Goal: Task Accomplishment & Management: Complete application form

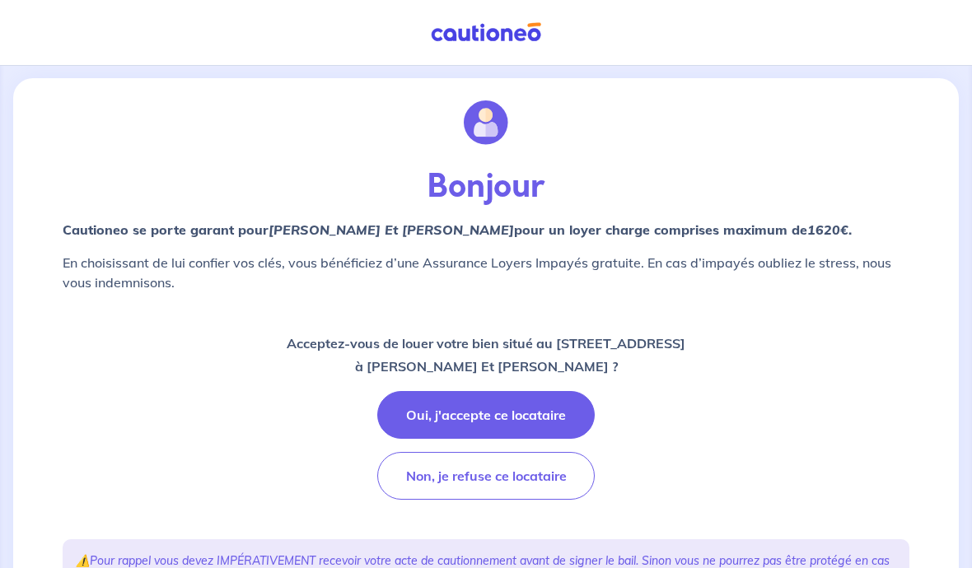
scroll to position [26, 0]
click at [538, 411] on button "Oui, j'accepte ce locataire" at bounding box center [485, 416] width 217 height 48
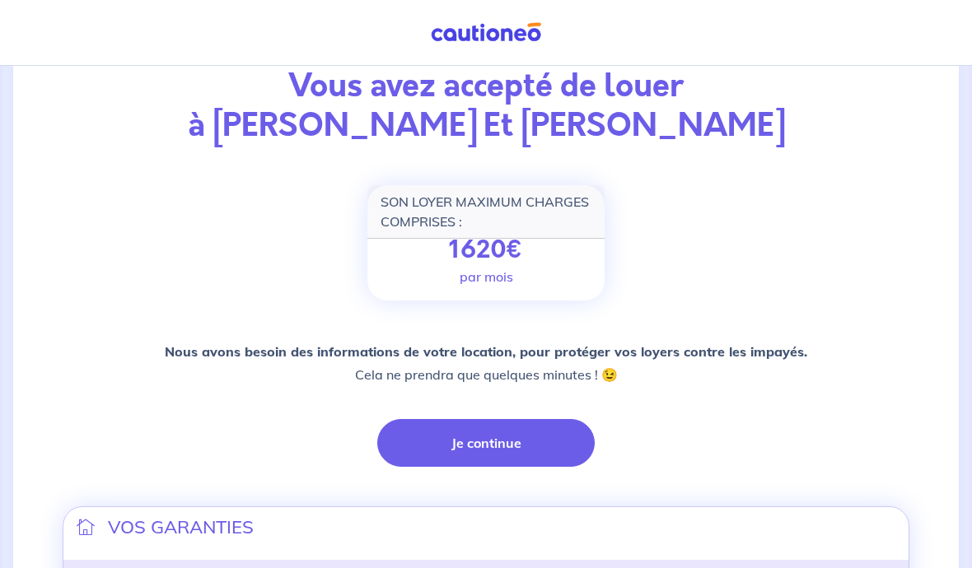
scroll to position [127, 0]
click at [525, 445] on button "Je continue" at bounding box center [485, 444] width 217 height 48
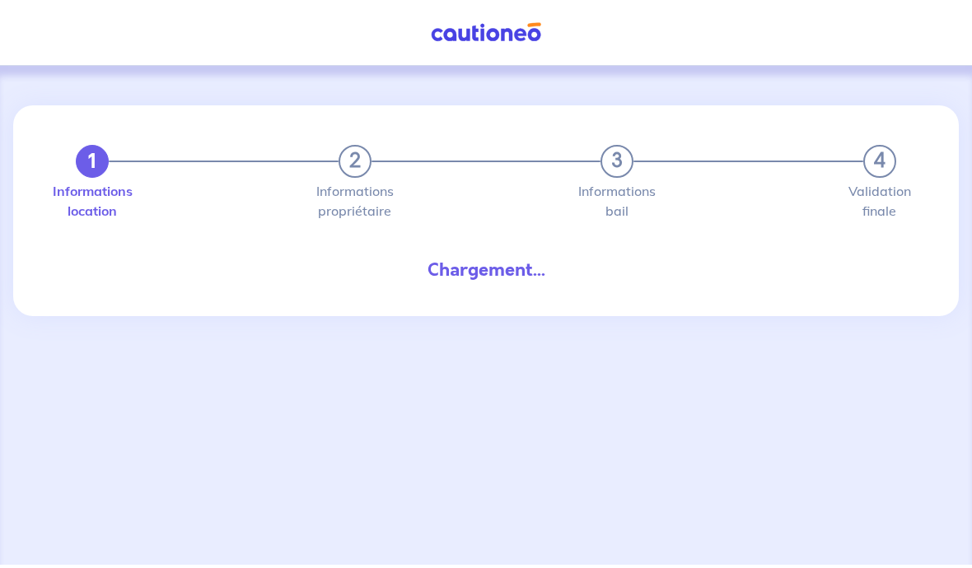
scroll to position [68, 0]
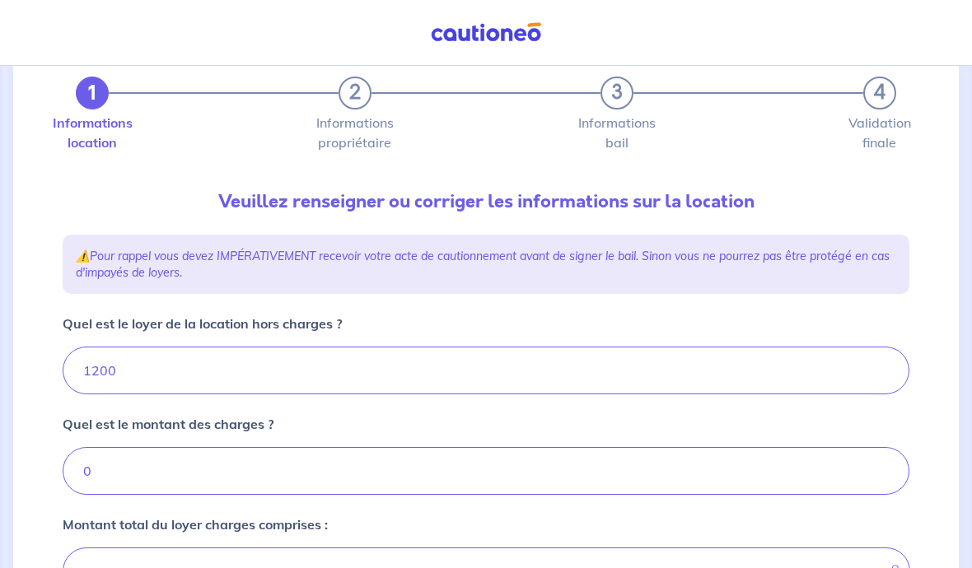
type input "1200"
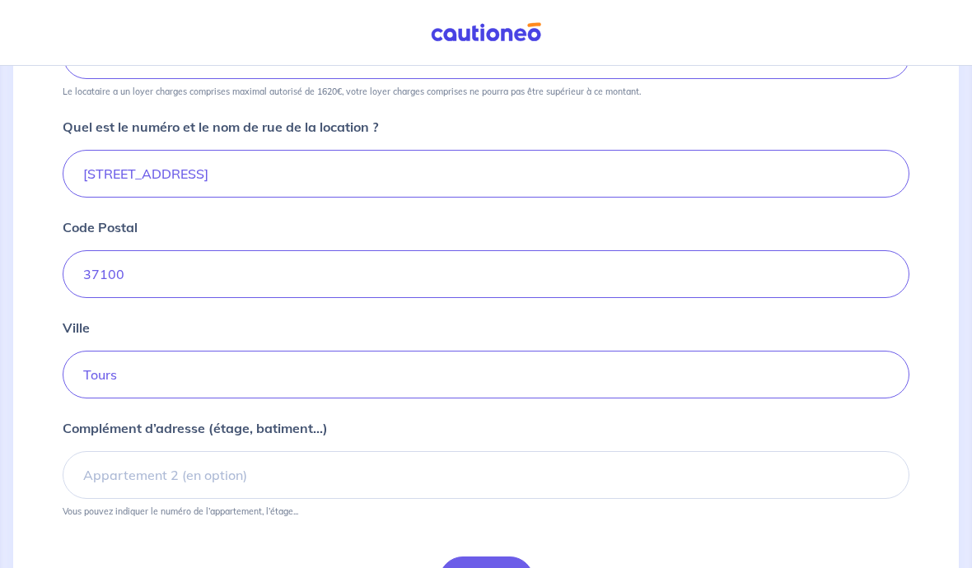
scroll to position [622, 0]
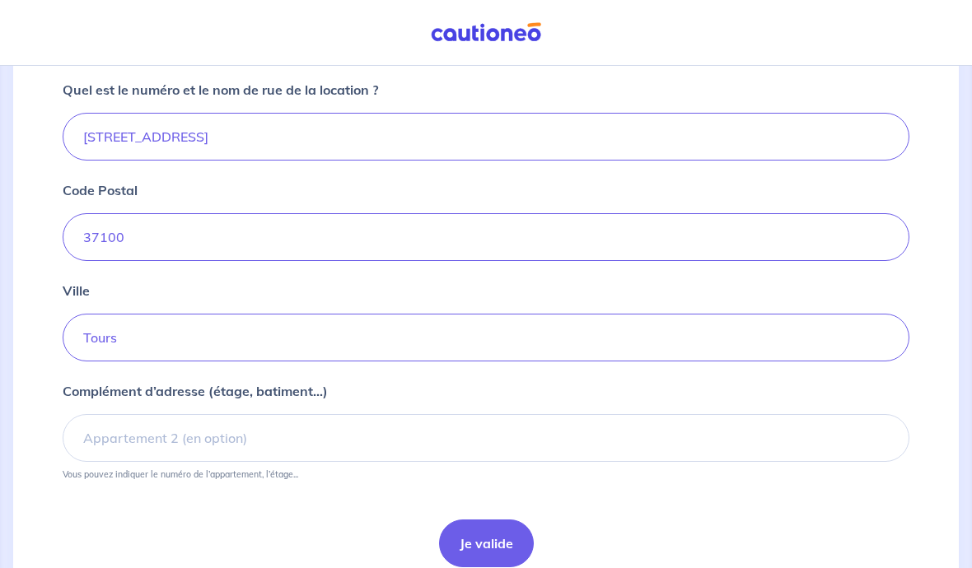
click at [496, 544] on button "Je valide" at bounding box center [486, 544] width 95 height 48
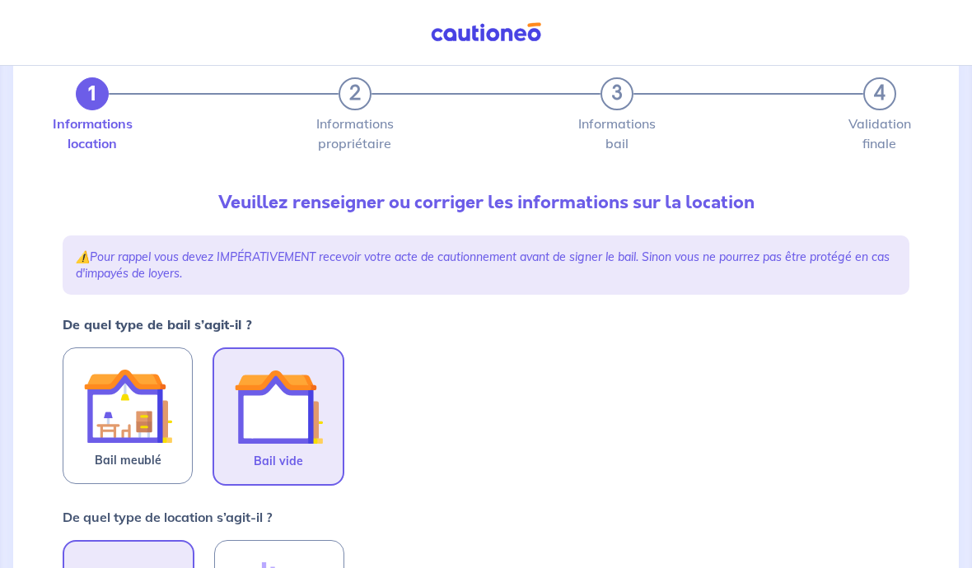
scroll to position [68, 0]
click at [152, 422] on img at bounding box center [127, 405] width 89 height 89
click at [0, 0] on input "Bail meublé" at bounding box center [0, 0] width 0 height 0
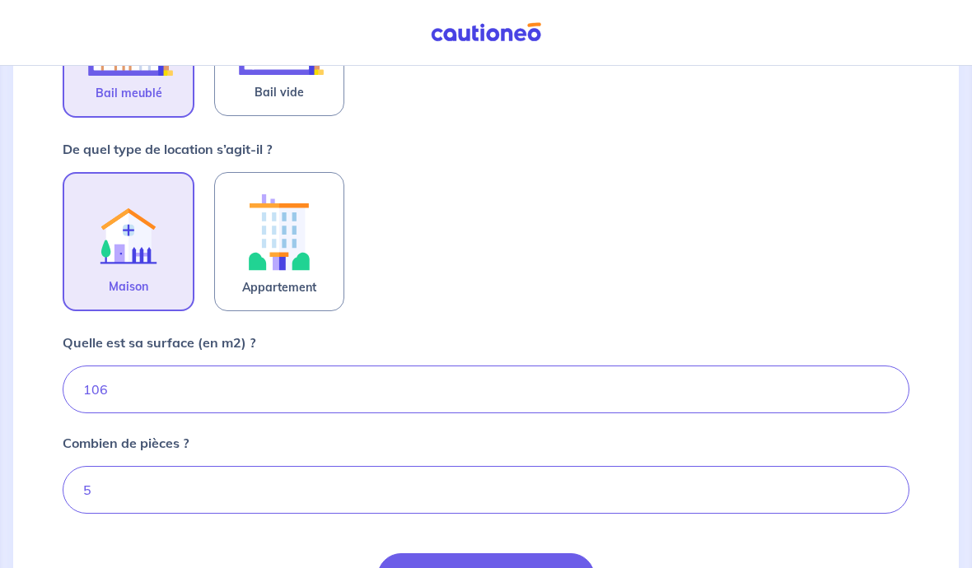
scroll to position [437, 0]
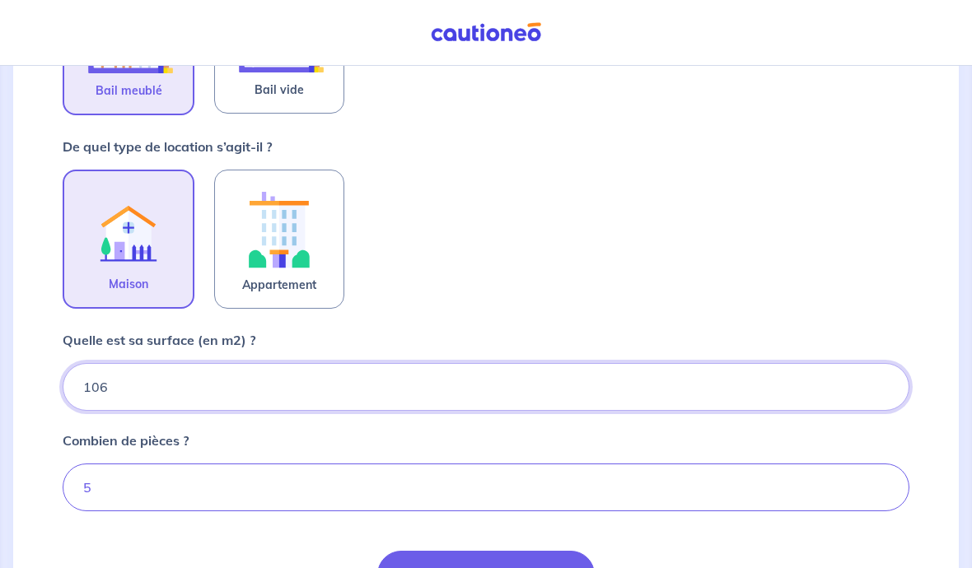
click at [488, 385] on input "106" at bounding box center [486, 388] width 847 height 48
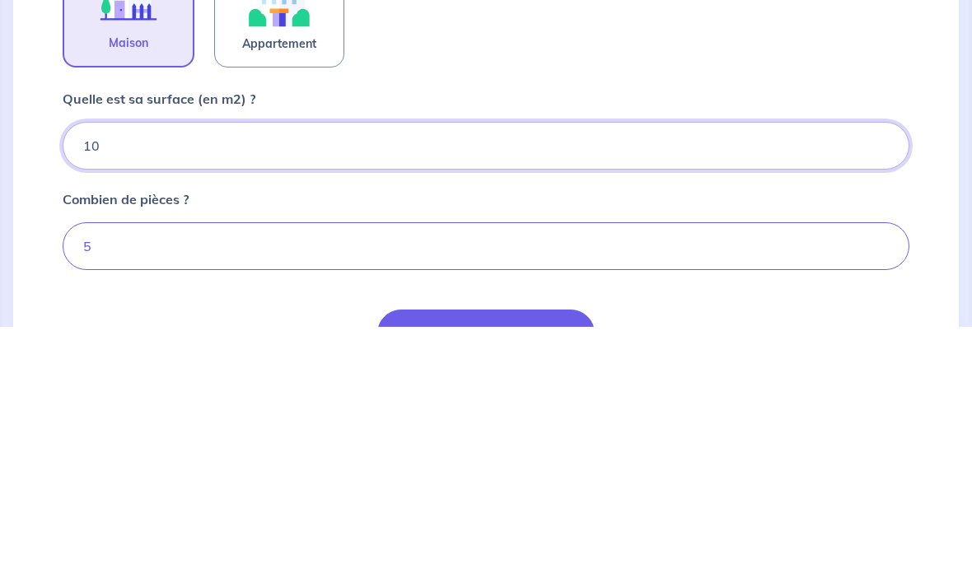
type input "1"
type input "98"
click at [620, 464] on input "5" at bounding box center [486, 488] width 847 height 48
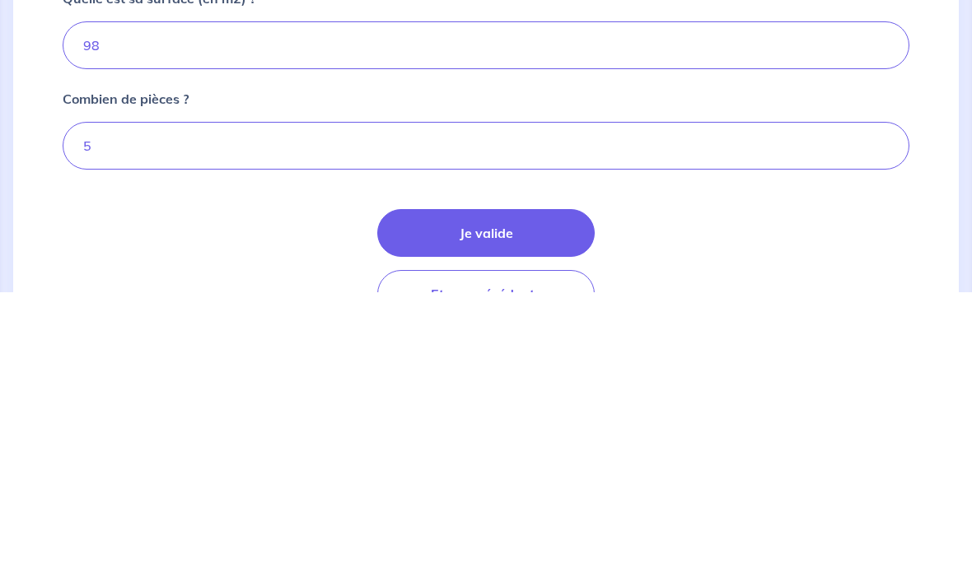
click at [504, 485] on button "Je valide" at bounding box center [485, 509] width 217 height 48
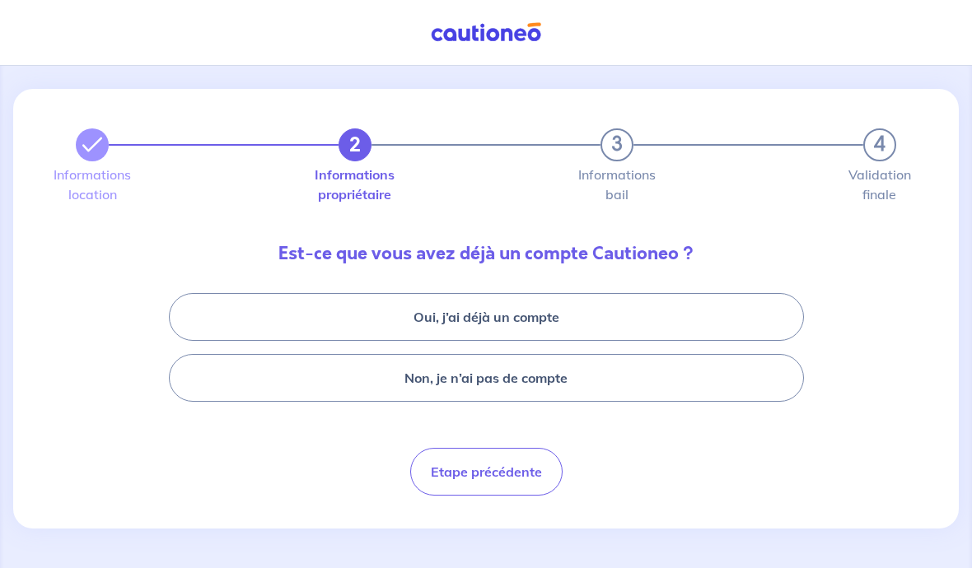
scroll to position [68, 0]
click at [538, 354] on button "Non, je n’ai pas de compte" at bounding box center [486, 378] width 635 height 48
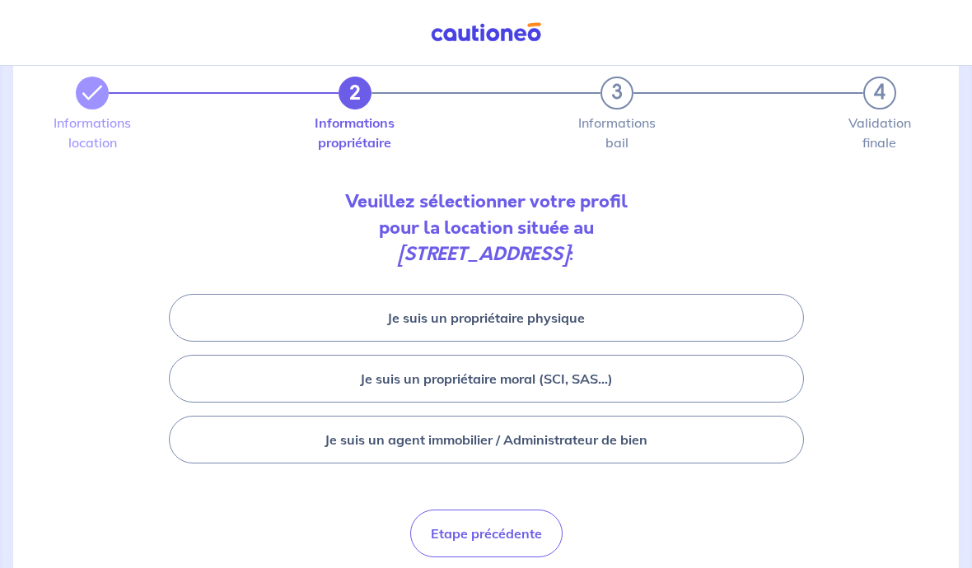
click at [561, 316] on button "Je suis un propriétaire physique" at bounding box center [486, 318] width 635 height 48
select select "FR"
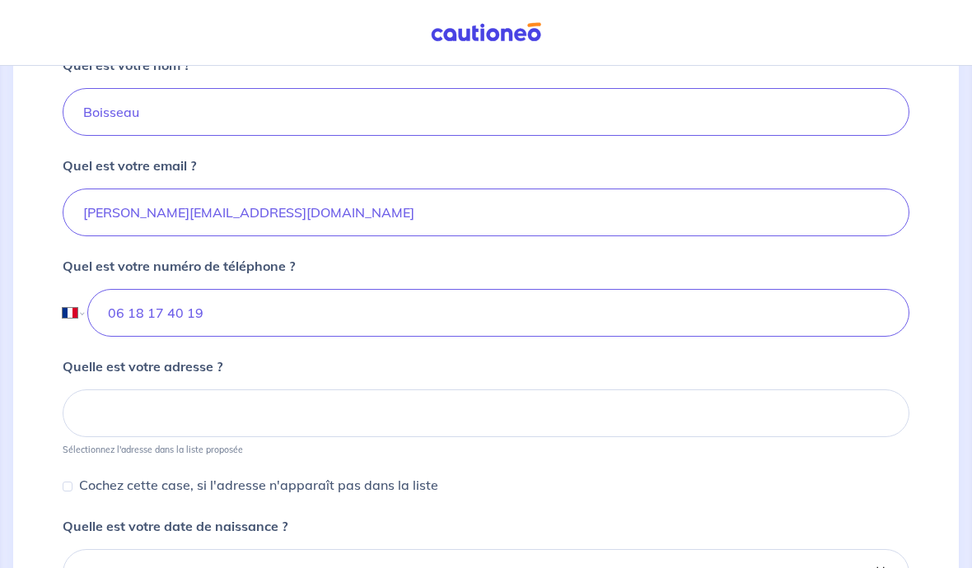
scroll to position [466, 0]
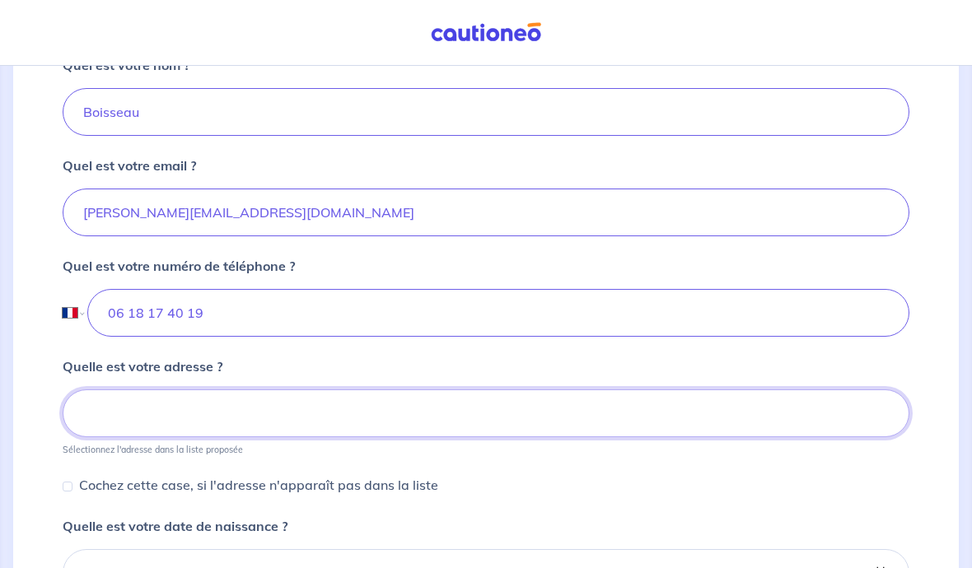
click at [466, 414] on input at bounding box center [486, 414] width 847 height 48
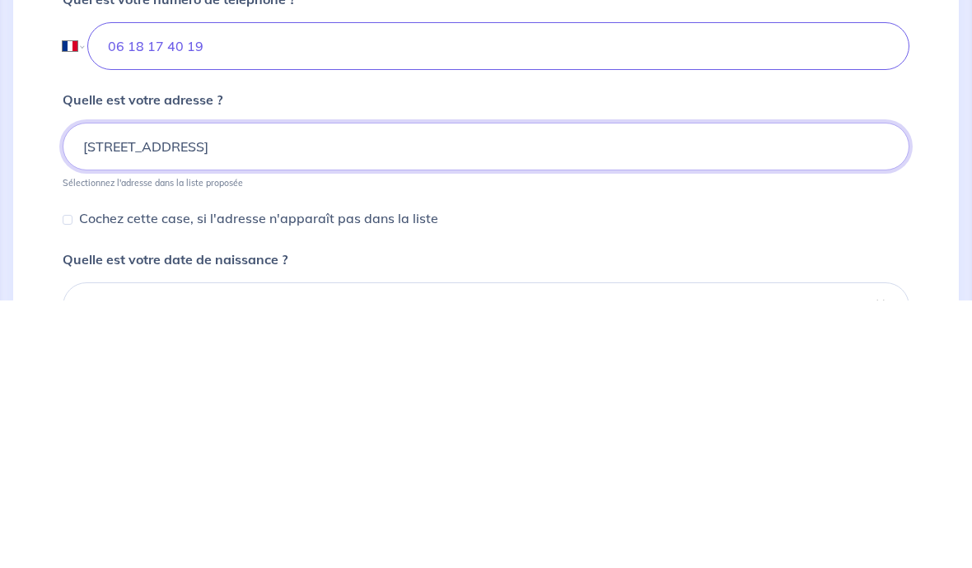
click at [264, 390] on input "85 rue de la plaine" at bounding box center [486, 414] width 847 height 48
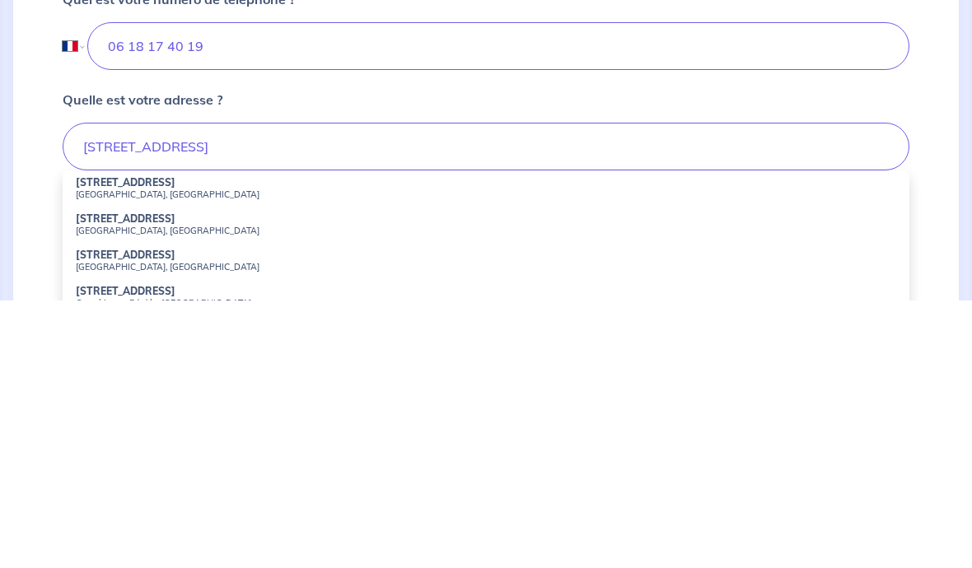
click at [165, 456] on small "Paris, France" at bounding box center [486, 462] width 820 height 12
type input "85 Rue de la Plaine, Paris, France"
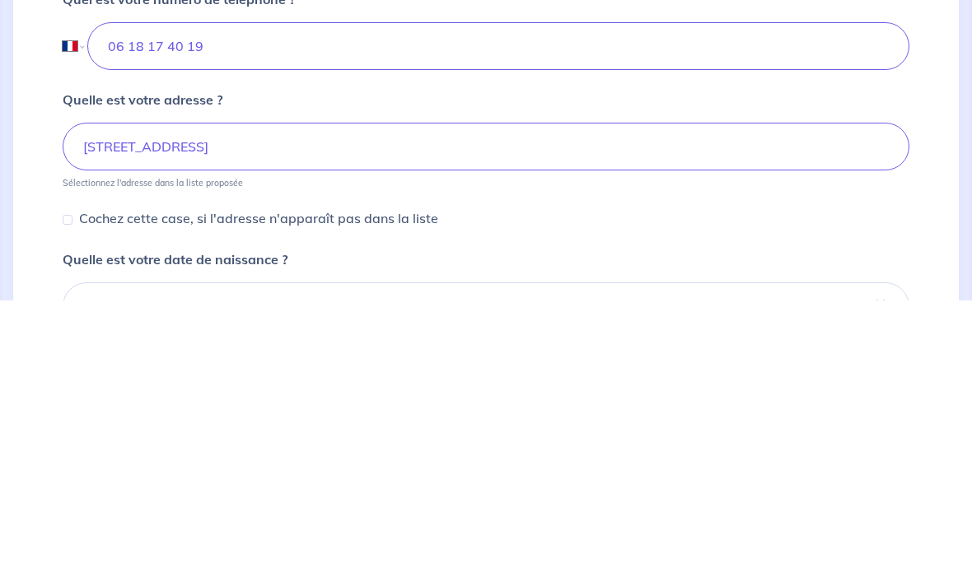
scroll to position [735, 0]
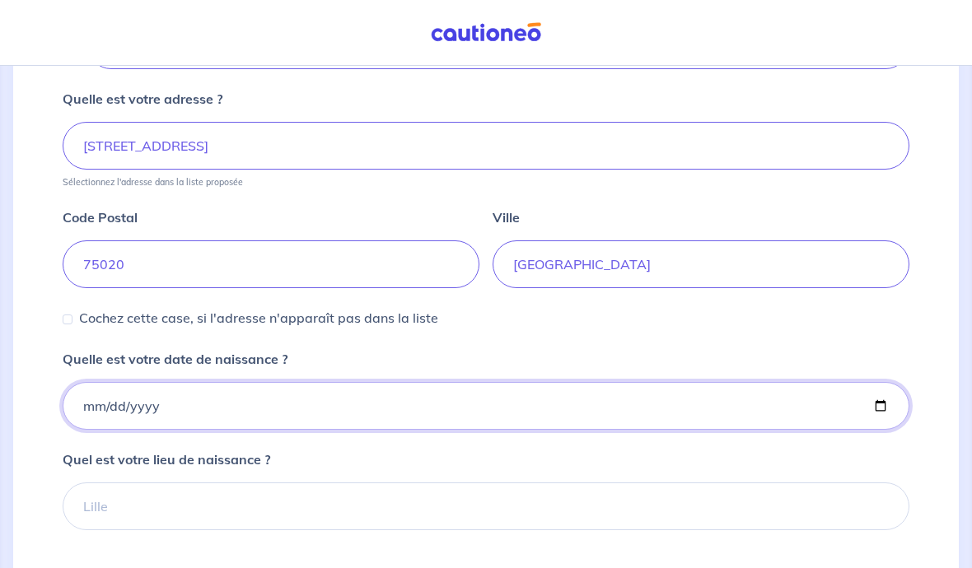
click at [323, 406] on input "Quelle est votre date de naissance ?" at bounding box center [486, 406] width 847 height 48
click at [411, 402] on input "1973-03-08" at bounding box center [486, 406] width 847 height 48
type input "1973-03-11"
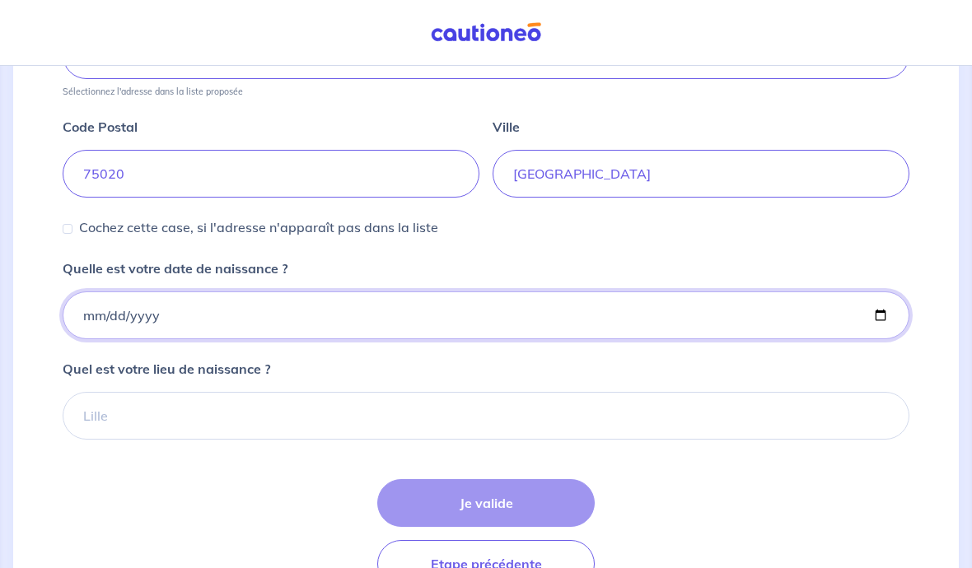
scroll to position [827, 0]
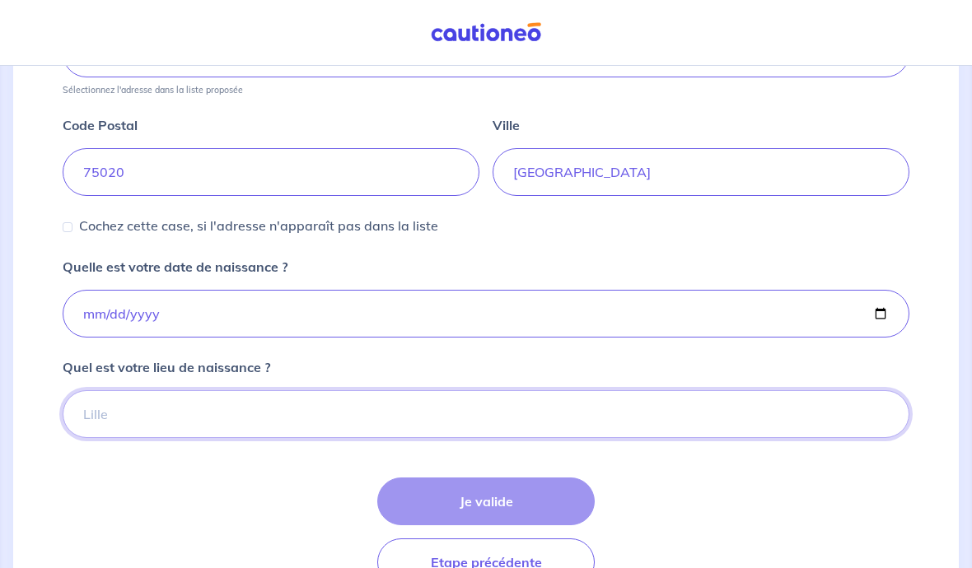
click at [357, 419] on input "Quel est votre lieu de naissance ?" at bounding box center [486, 414] width 847 height 48
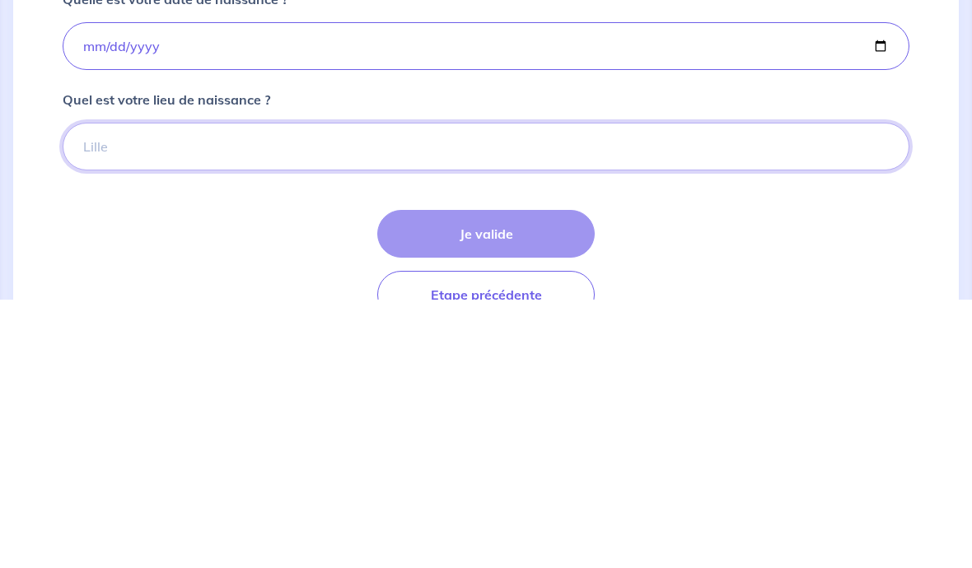
type input "C"
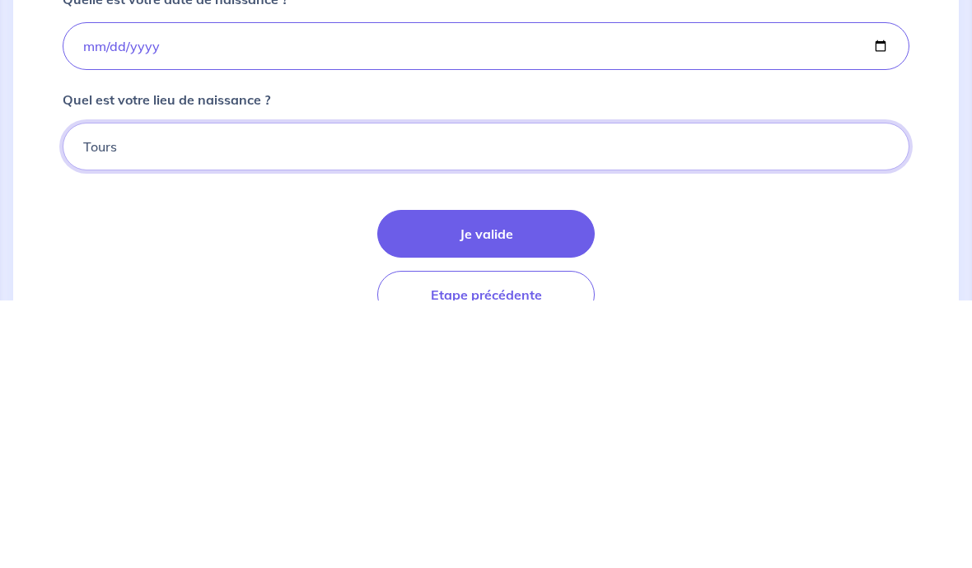
type input "Tours"
click at [538, 478] on button "Je valide" at bounding box center [485, 502] width 217 height 48
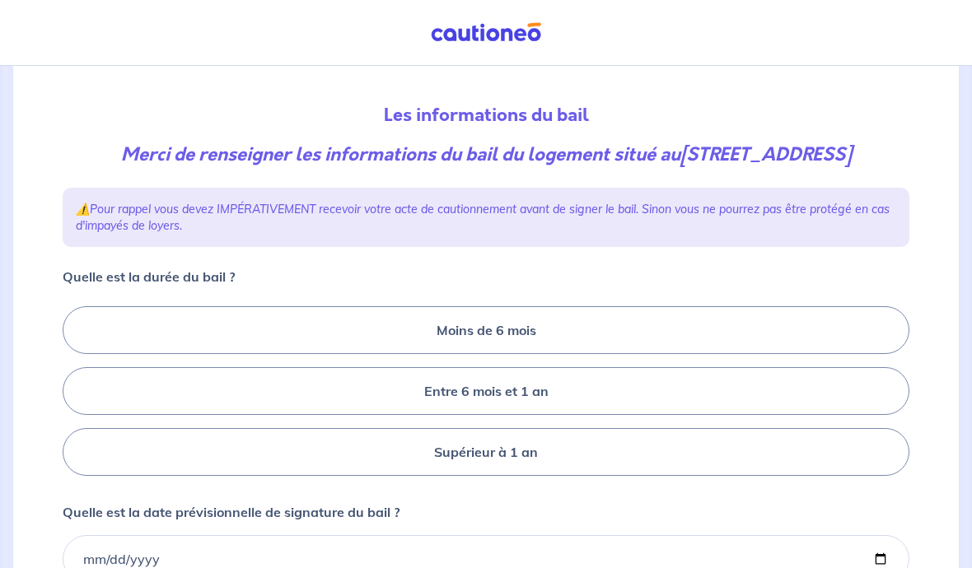
scroll to position [155, 0]
click at [548, 476] on label "Supérieur à 1 an" at bounding box center [486, 452] width 847 height 48
click at [73, 397] on input "Supérieur à 1 an" at bounding box center [68, 391] width 11 height 11
radio input "true"
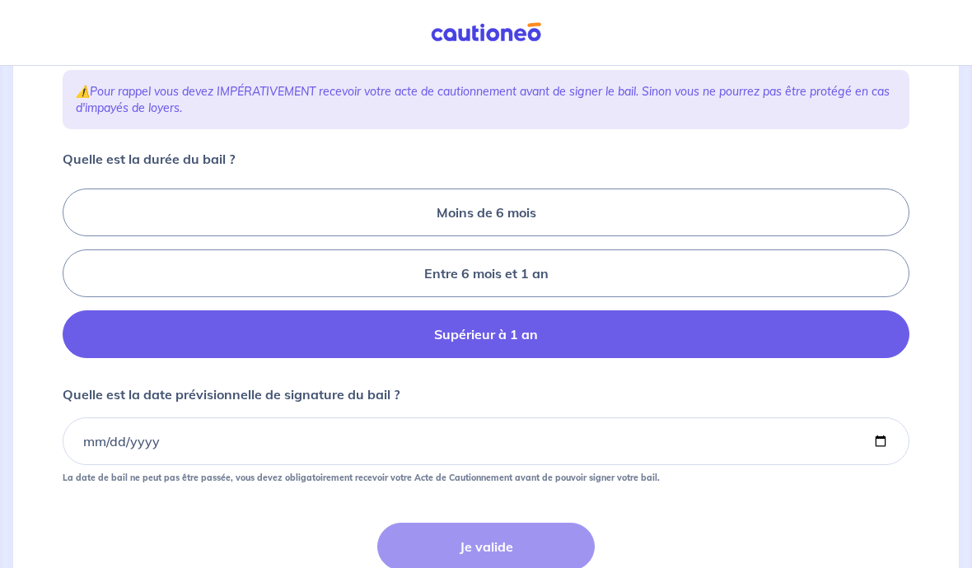
scroll to position [273, 0]
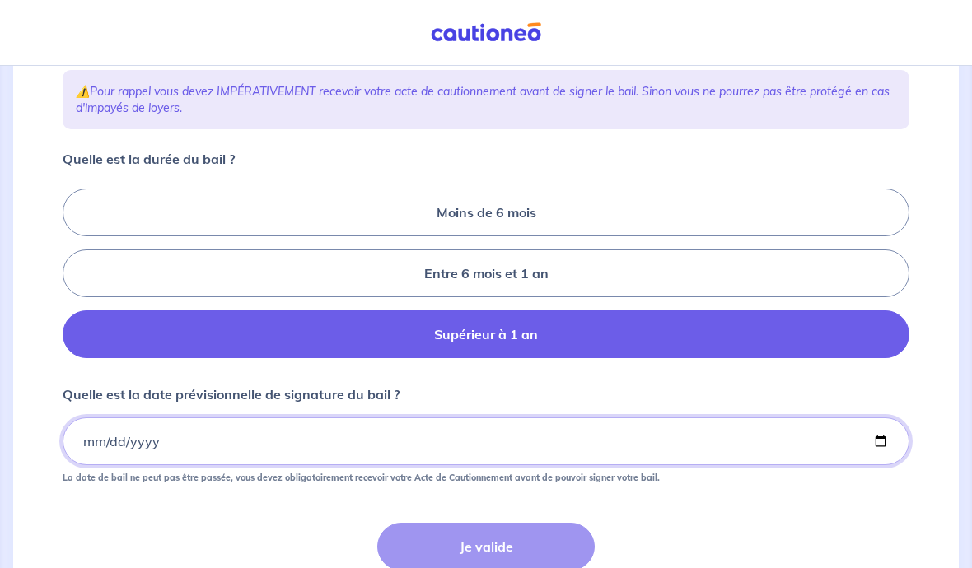
click at [534, 458] on input "Quelle est la date prévisionnelle de signature du bail ?" at bounding box center [486, 442] width 847 height 48
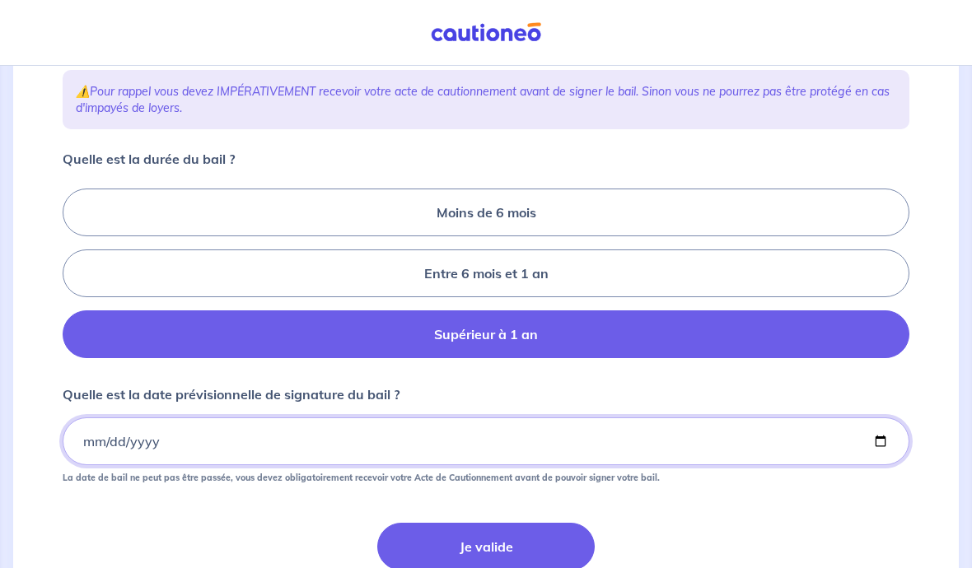
type input "2025-11-01"
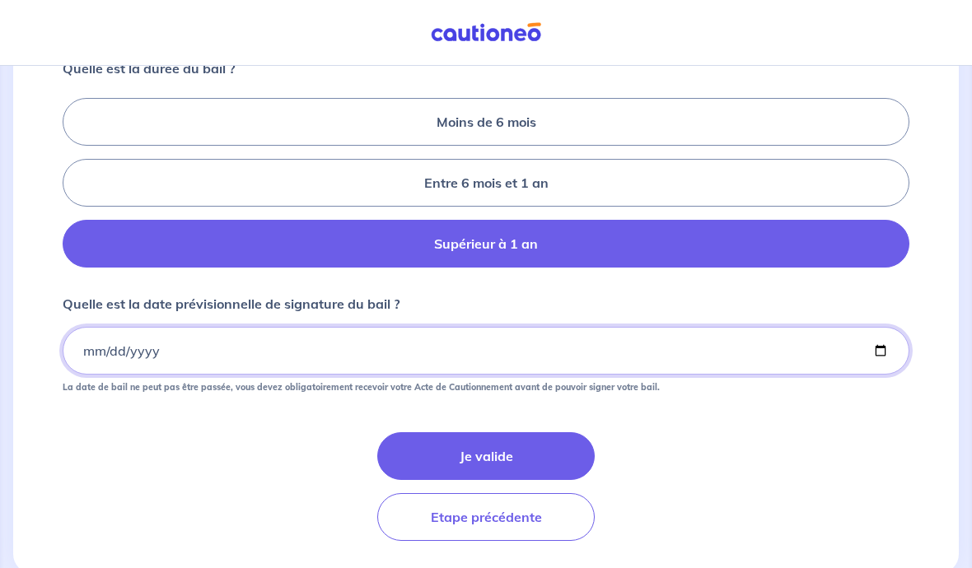
scroll to position [363, 0]
click at [518, 477] on button "Je valide" at bounding box center [485, 456] width 217 height 48
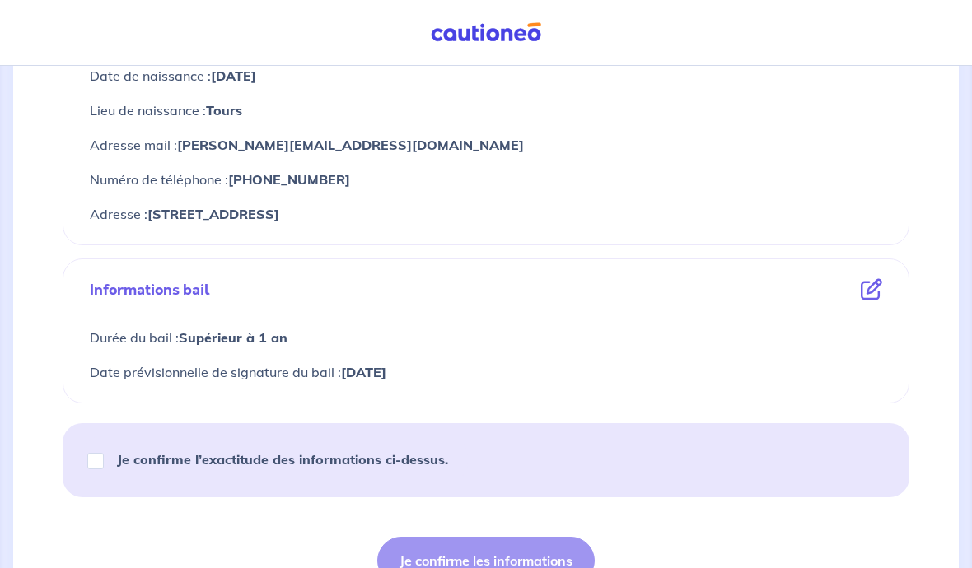
scroll to position [730, 0]
click at [94, 466] on input "Je confirme l’exactitude des informations ci-dessus." at bounding box center [95, 460] width 16 height 16
checkbox input "true"
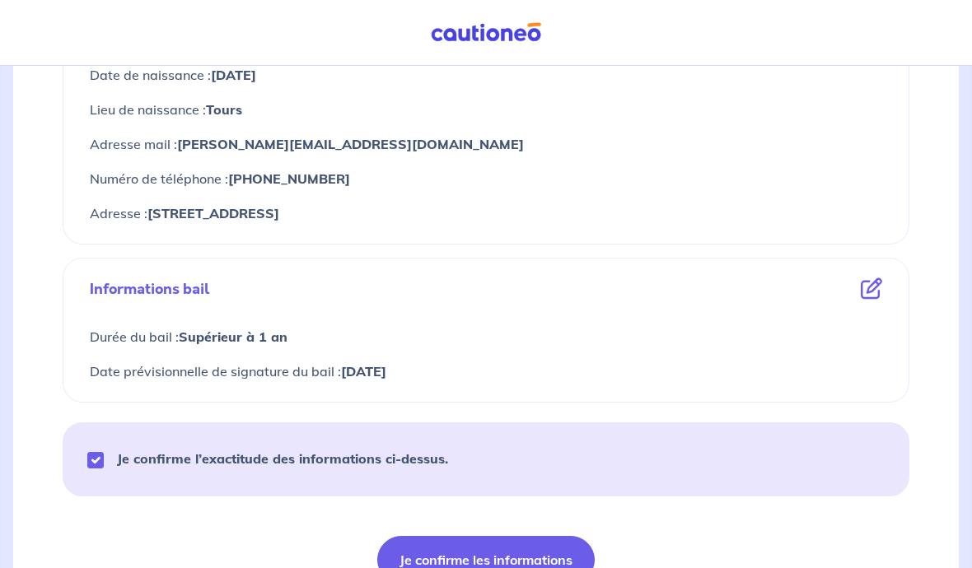
click at [532, 567] on button "Je confirme les informations" at bounding box center [485, 560] width 217 height 48
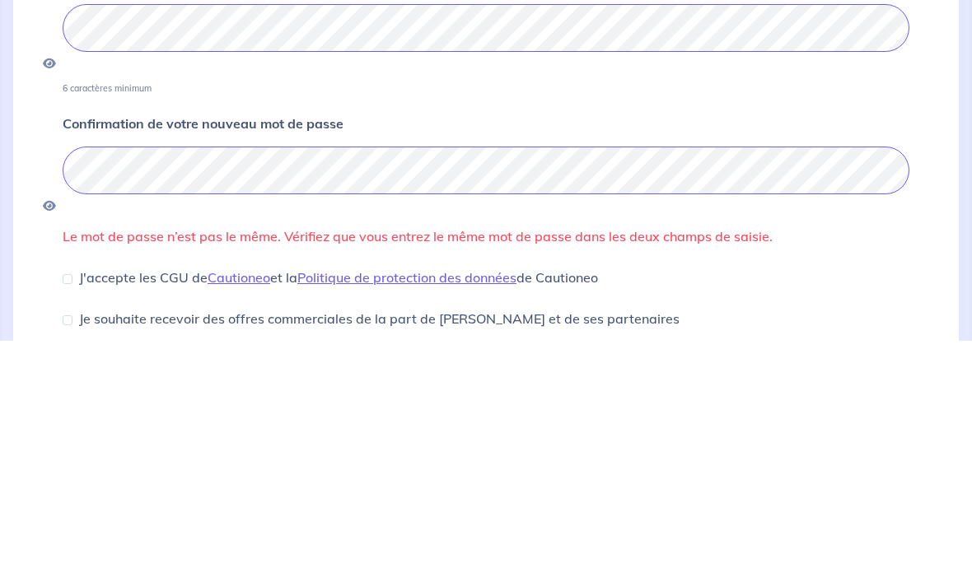
scroll to position [198, 0]
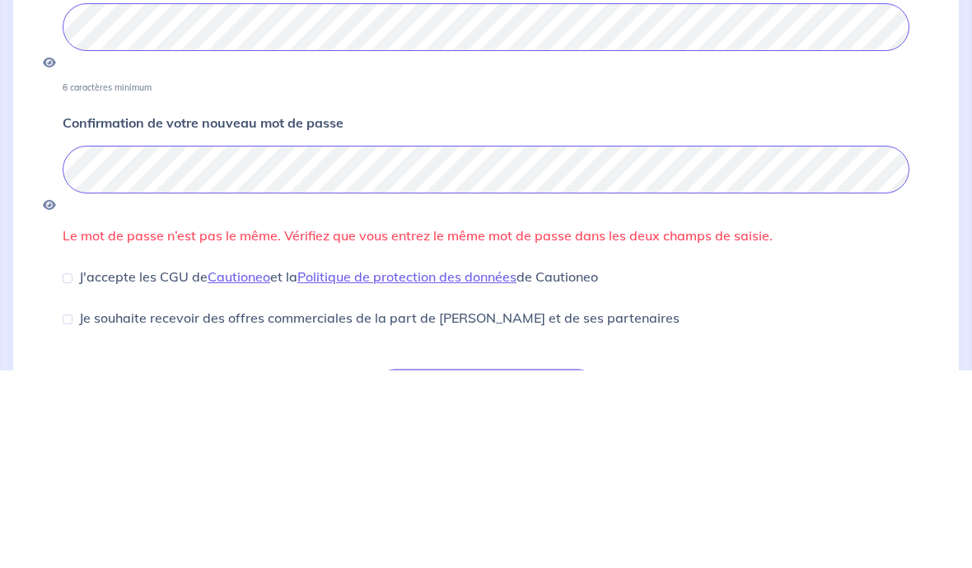
click at [56, 255] on icon "button" at bounding box center [49, 261] width 13 height 12
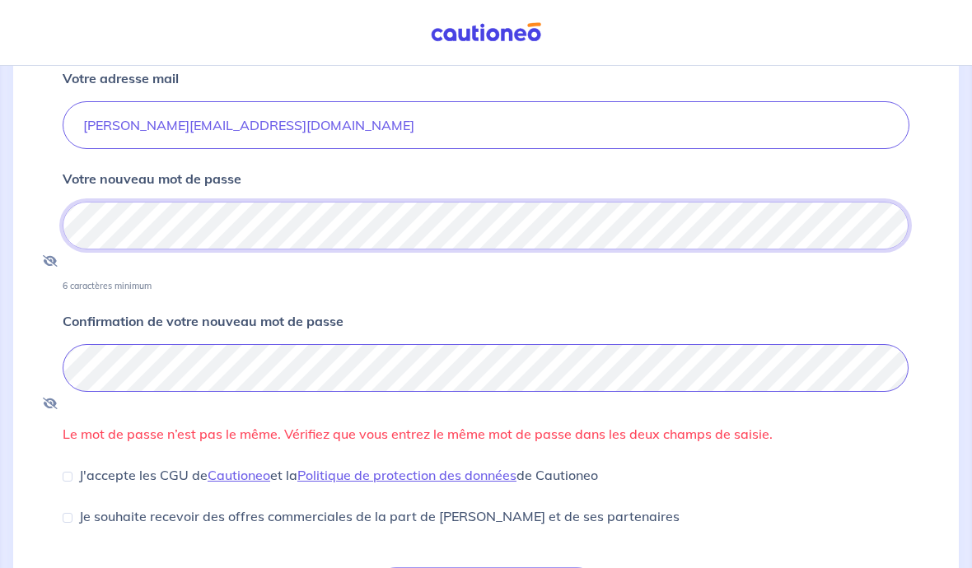
scroll to position [169, 0]
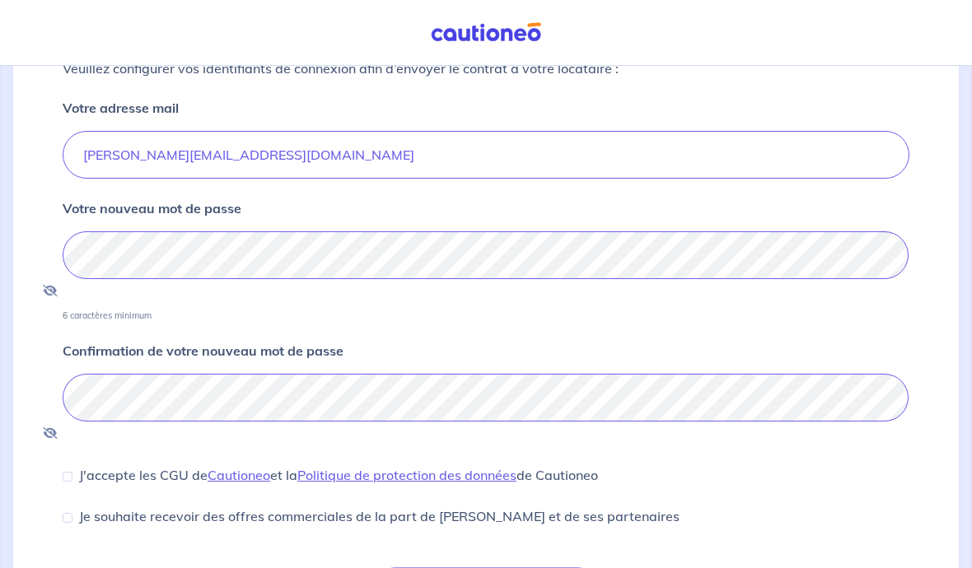
click at [66, 472] on input "J'accepte les CGU de Cautioneo et la Politique de protection des données de Cau…" at bounding box center [68, 477] width 10 height 10
checkbox input "true"
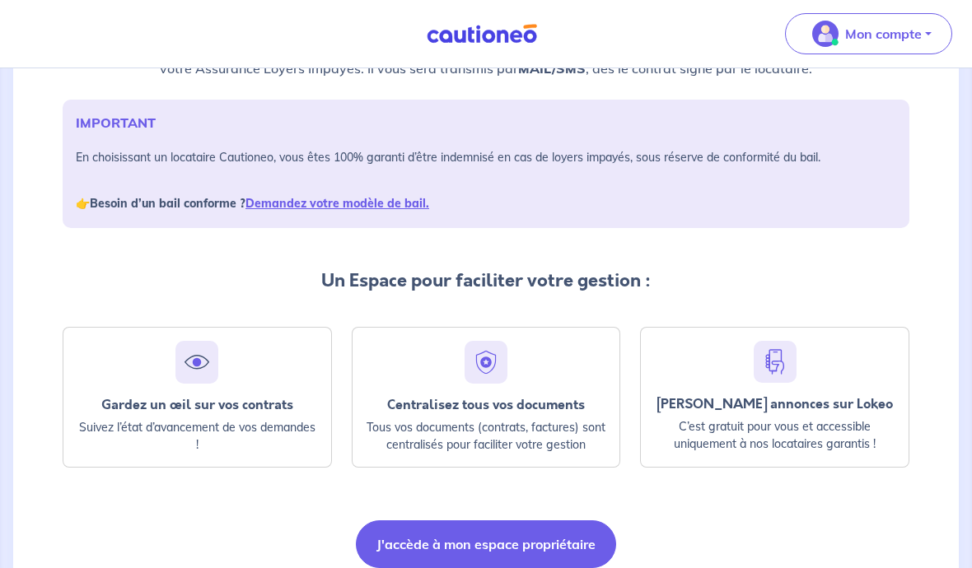
scroll to position [217, 0]
click at [535, 534] on button "J'accède à mon espace propriétaire" at bounding box center [486, 544] width 260 height 48
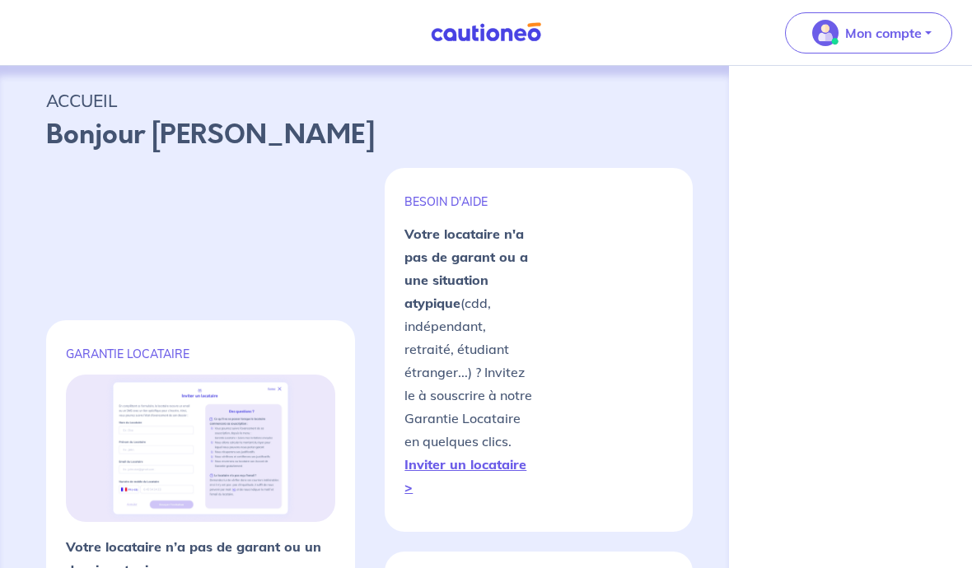
select select "FR"
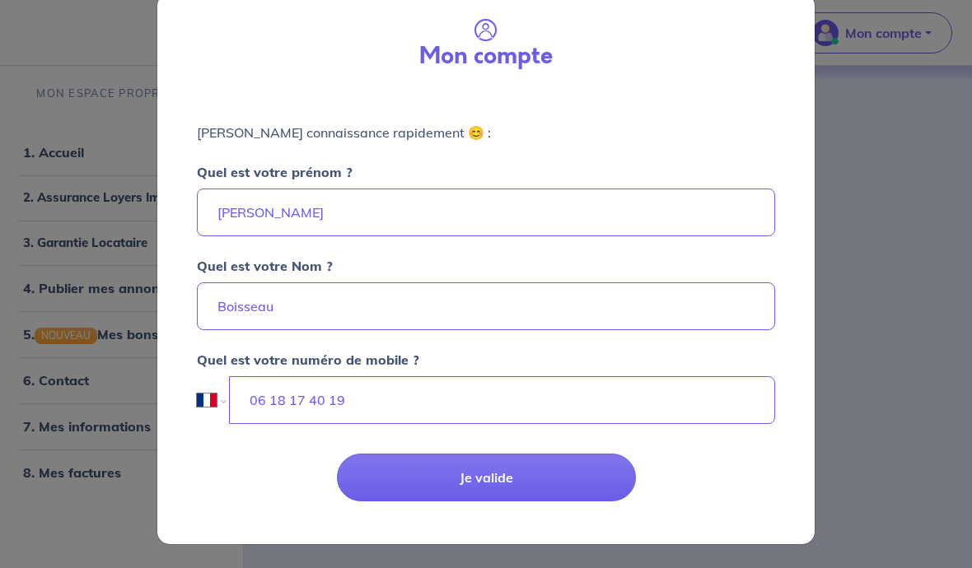
scroll to position [30, 0]
click at [490, 474] on button "Je valide" at bounding box center [486, 479] width 299 height 48
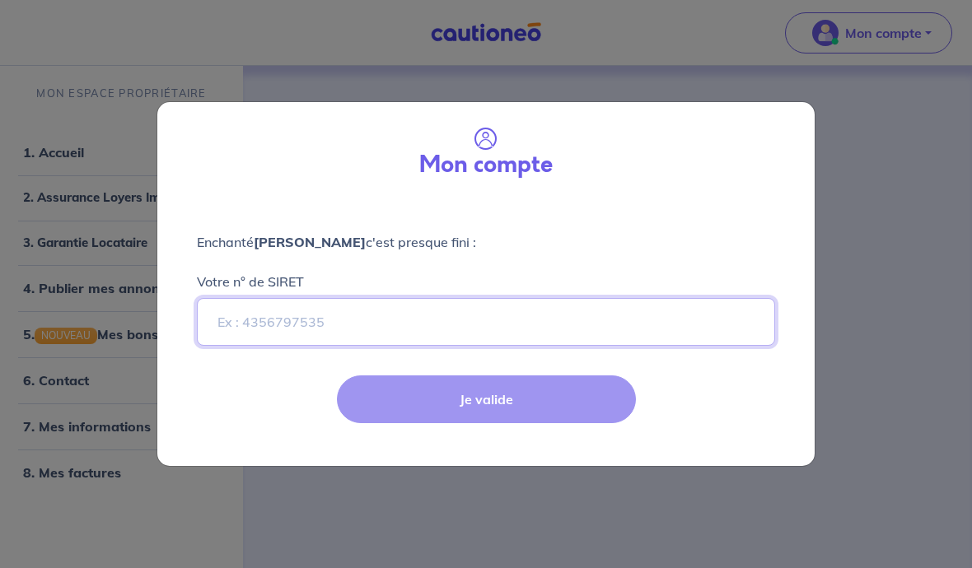
click at [564, 323] on input "Votre n° de SIRET" at bounding box center [486, 322] width 578 height 48
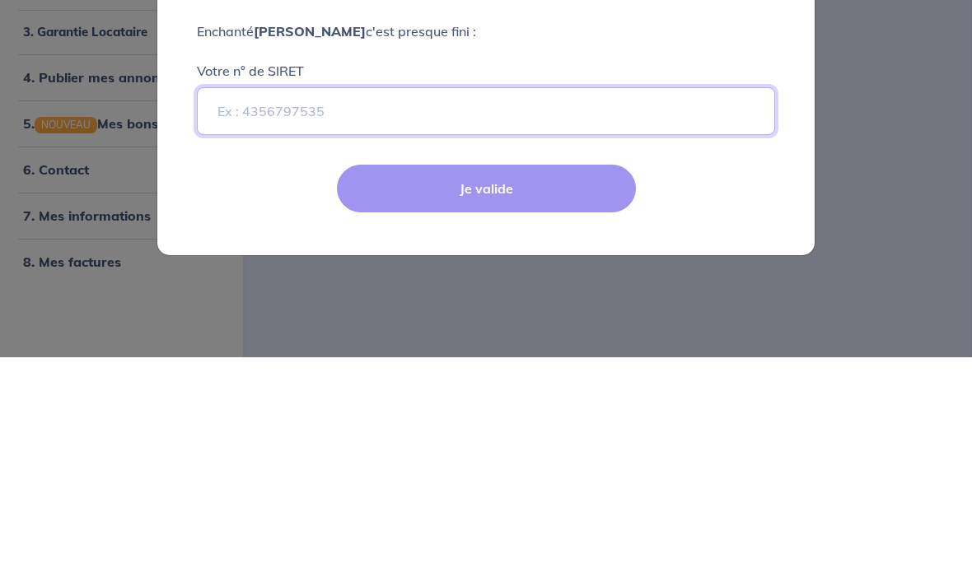
scroll to position [73, 0]
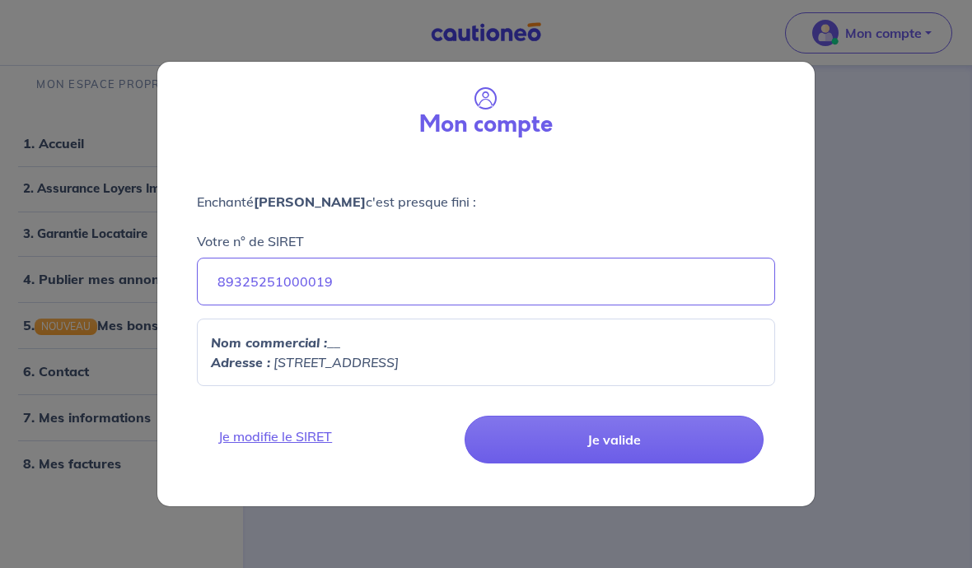
click at [632, 436] on button "Je valide" at bounding box center [613, 440] width 299 height 48
click at [620, 434] on button "Je valide" at bounding box center [613, 440] width 299 height 48
click at [399, 359] on em "[STREET_ADDRESS]" at bounding box center [335, 362] width 125 height 16
click at [618, 432] on button "Je valide" at bounding box center [613, 440] width 299 height 48
click at [626, 439] on button "Je valide" at bounding box center [613, 440] width 299 height 48
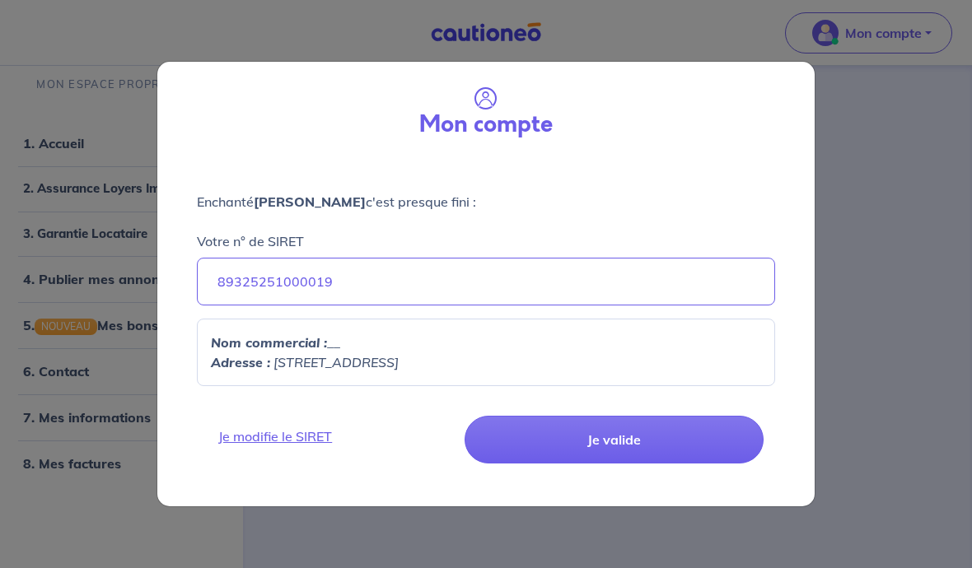
click at [623, 440] on button "Je valide" at bounding box center [613, 440] width 299 height 48
click at [604, 439] on button "Je valide" at bounding box center [613, 440] width 299 height 48
click at [612, 441] on button "Je valide" at bounding box center [613, 440] width 299 height 48
click at [613, 442] on button "Je valide" at bounding box center [613, 440] width 299 height 48
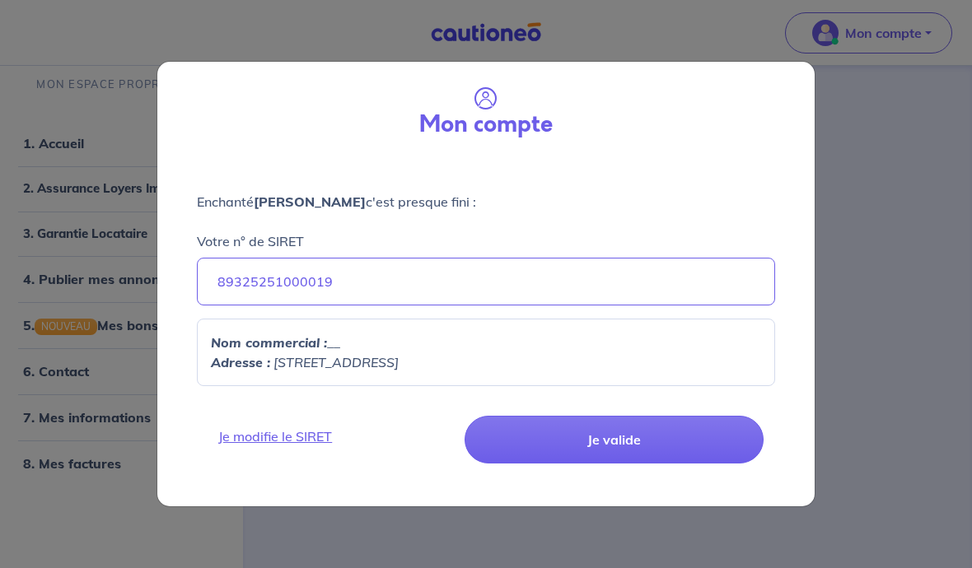
click at [613, 442] on button "Je valide" at bounding box center [613, 440] width 299 height 48
click at [496, 273] on input "89325251000019" at bounding box center [486, 282] width 578 height 48
click at [399, 365] on em "69 RUE DES HAUTES MARCHES, 37520" at bounding box center [335, 362] width 125 height 16
click at [592, 423] on button "Je valide" at bounding box center [613, 440] width 299 height 48
click at [631, 438] on button "Je valide" at bounding box center [613, 440] width 299 height 48
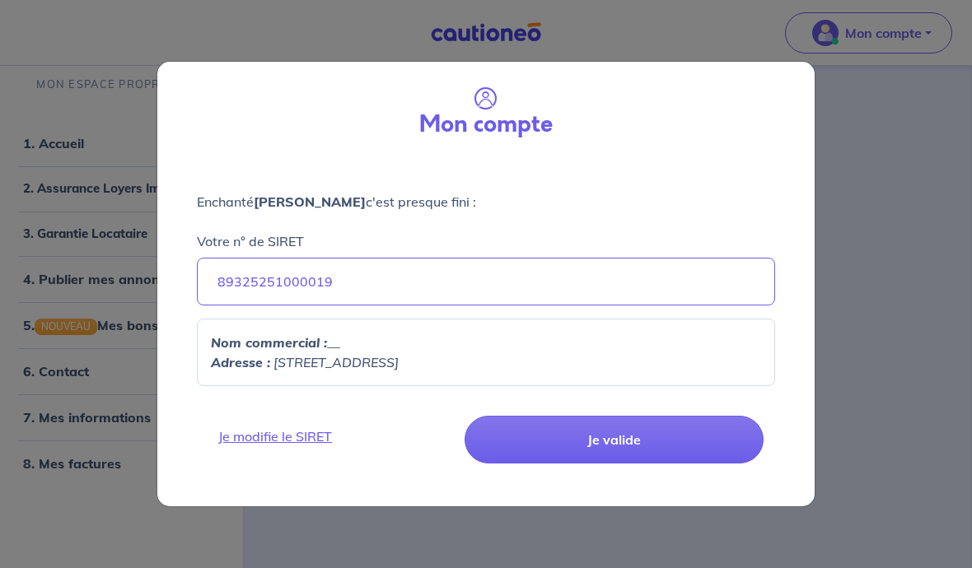
click at [634, 433] on button "Je valide" at bounding box center [613, 440] width 299 height 48
click at [634, 432] on button "Je valide" at bounding box center [613, 440] width 299 height 48
click at [634, 438] on button "Je valide" at bounding box center [613, 440] width 299 height 48
click at [477, 270] on input "89325251000019" at bounding box center [486, 282] width 578 height 48
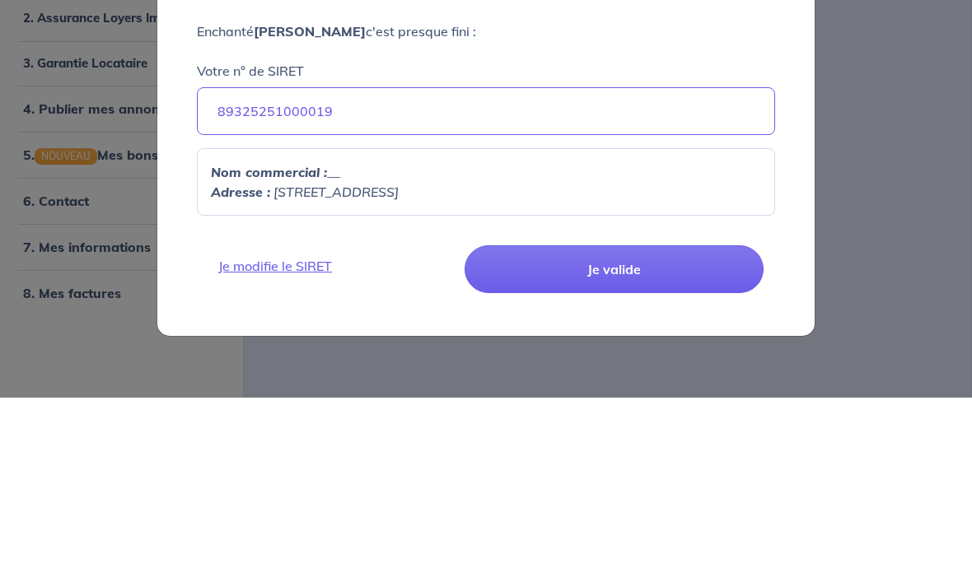
click at [360, 354] on em "69 RUE DES HAUTES MARCHES, 37520" at bounding box center [335, 362] width 125 height 16
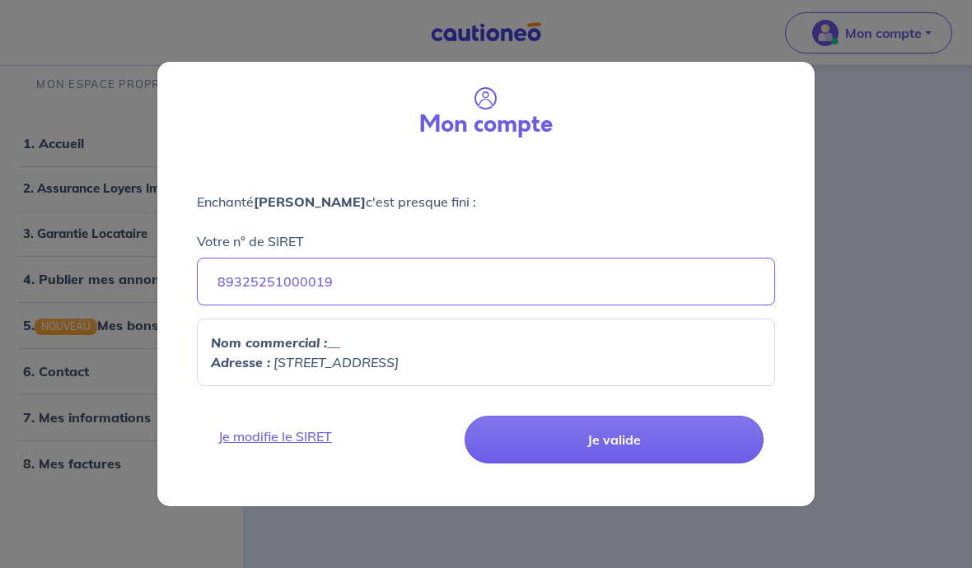
click at [399, 362] on em "69 RUE DES HAUTES MARCHES, 37520" at bounding box center [335, 362] width 125 height 16
click at [399, 356] on em "69 RUE DES HAUTES MARCHES, 37520" at bounding box center [335, 362] width 125 height 16
click at [384, 297] on input "89325251000019" at bounding box center [486, 282] width 578 height 48
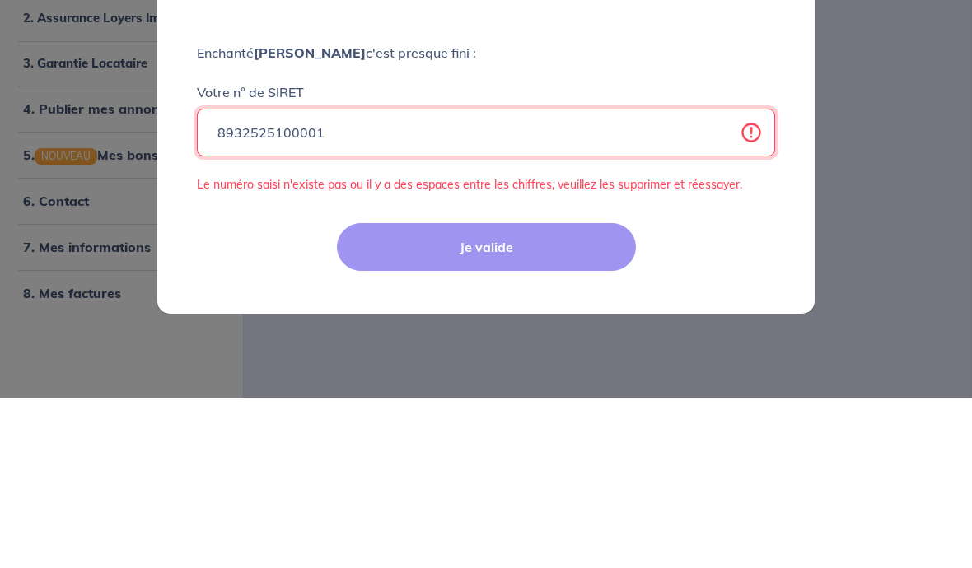
type input "89325251000019"
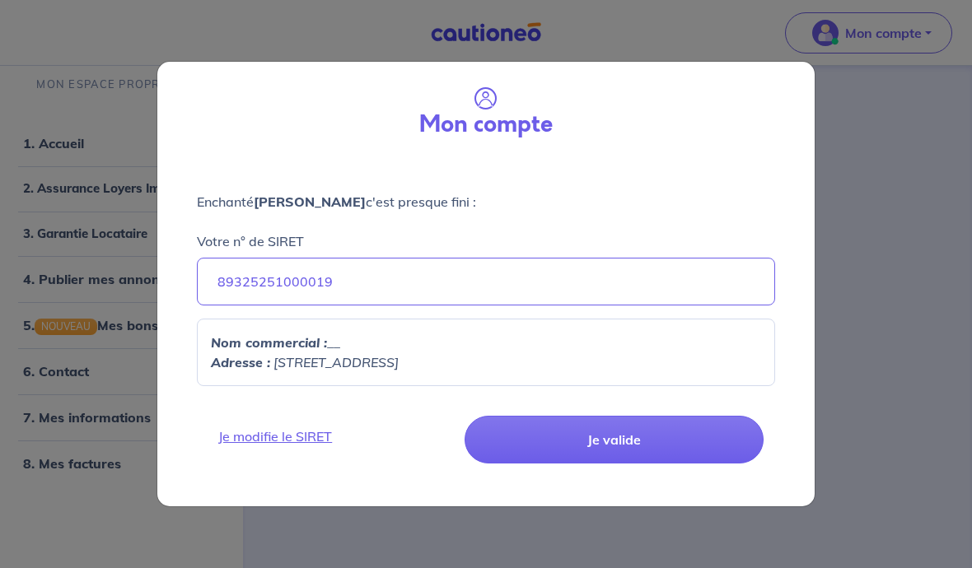
click at [399, 355] on em "69 RUE DES HAUTES MARCHES, 37520" at bounding box center [335, 362] width 125 height 16
click at [609, 434] on button "Je valide" at bounding box center [613, 440] width 299 height 48
click at [627, 442] on button "Je valide" at bounding box center [613, 440] width 299 height 48
click at [627, 441] on button "Je valide" at bounding box center [613, 440] width 299 height 48
click at [623, 438] on button "Je valide" at bounding box center [613, 440] width 299 height 48
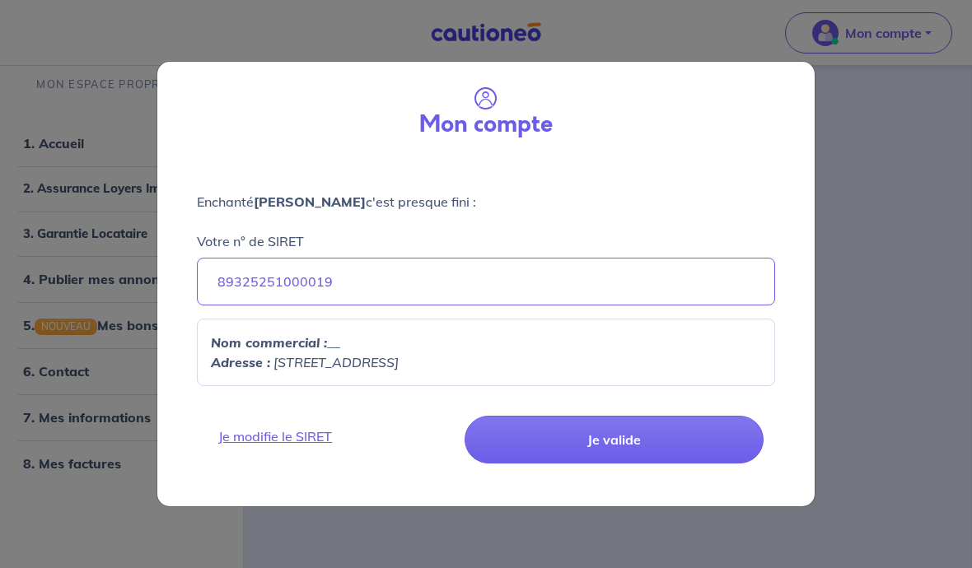
click at [623, 438] on button "Je valide" at bounding box center [613, 440] width 299 height 48
click at [619, 441] on button "Je valide" at bounding box center [613, 440] width 299 height 48
click at [612, 444] on button "Je valide" at bounding box center [613, 440] width 299 height 48
click at [612, 443] on button "Je valide" at bounding box center [613, 440] width 299 height 48
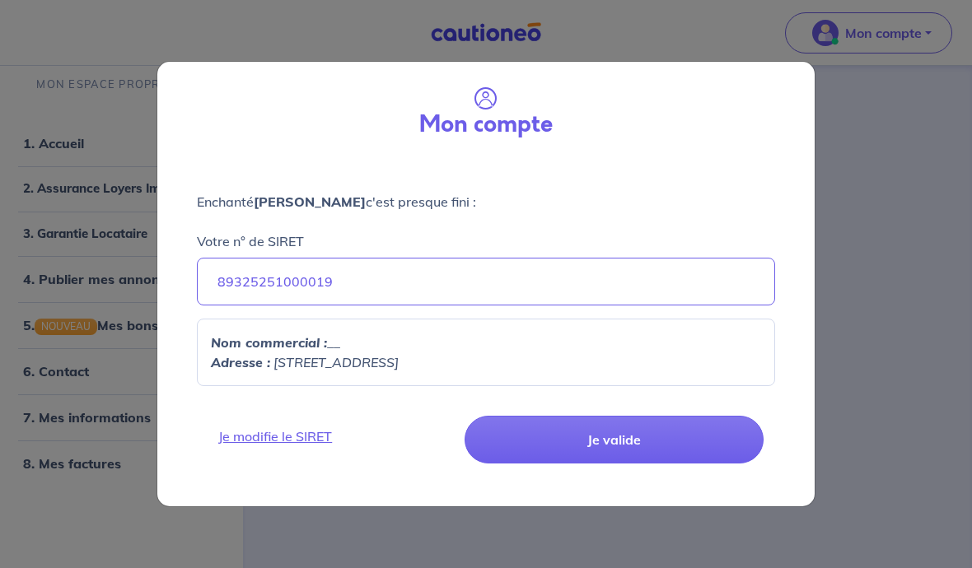
click at [287, 442] on link "Je modifie le SIRET" at bounding box center [333, 437] width 250 height 20
click at [296, 428] on link "Je modifie le SIRET" at bounding box center [333, 437] width 250 height 20
click at [294, 440] on link "Je modifie le SIRET" at bounding box center [333, 437] width 250 height 20
click at [297, 442] on link "Je modifie le SIRET" at bounding box center [333, 437] width 250 height 20
click at [296, 441] on link "Je modifie le SIRET" at bounding box center [333, 437] width 250 height 20
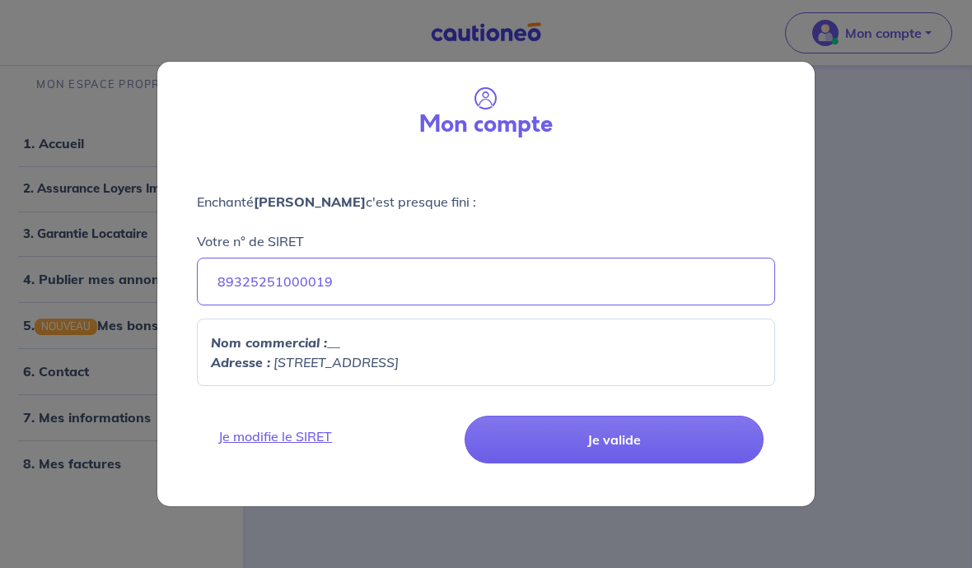
click at [301, 440] on link "Je modifie le SIRET" at bounding box center [333, 437] width 250 height 20
click at [303, 438] on link "Je modifie le SIRET" at bounding box center [333, 437] width 250 height 20
click at [302, 437] on link "Je modifie le SIRET" at bounding box center [333, 437] width 250 height 20
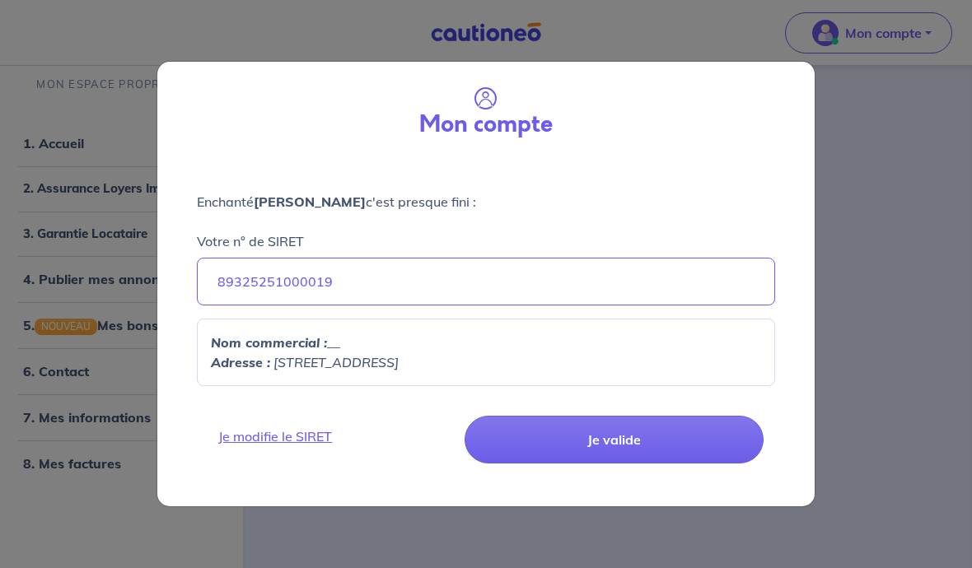
click at [302, 437] on link "Je modifie le SIRET" at bounding box center [333, 437] width 250 height 20
click at [303, 437] on link "Je modifie le SIRET" at bounding box center [333, 437] width 250 height 20
click at [302, 436] on link "Je modifie le SIRET" at bounding box center [333, 437] width 250 height 20
click at [306, 435] on link "Je modifie le SIRET" at bounding box center [333, 437] width 250 height 20
click at [306, 434] on link "Je modifie le SIRET" at bounding box center [333, 437] width 250 height 20
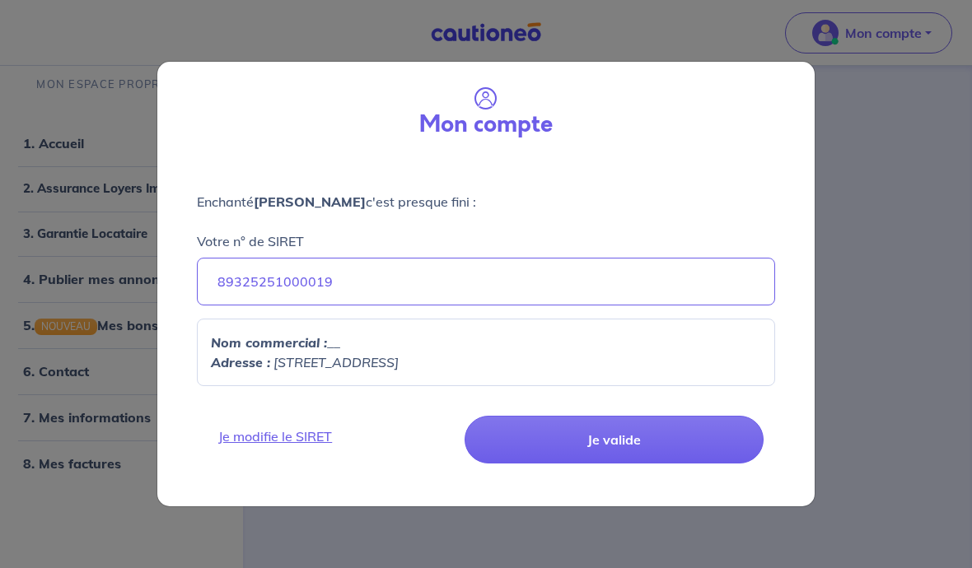
click at [310, 434] on link "Je modifie le SIRET" at bounding box center [333, 437] width 250 height 20
click at [310, 433] on link "Je modifie le SIRET" at bounding box center [333, 437] width 250 height 20
click at [308, 438] on link "Je modifie le SIRET" at bounding box center [333, 437] width 250 height 20
click at [625, 450] on button "Je valide" at bounding box center [613, 440] width 299 height 48
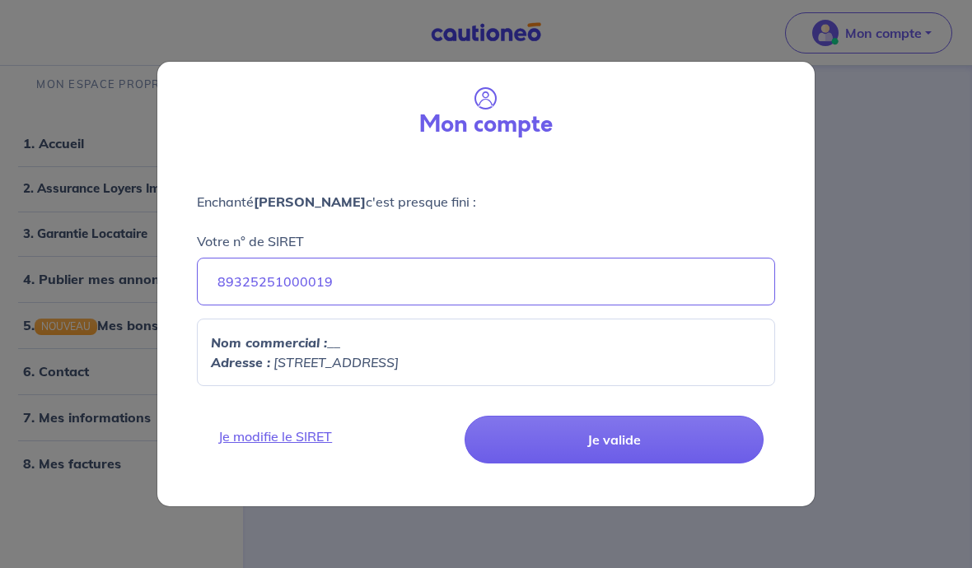
click at [625, 450] on button "Je valide" at bounding box center [613, 440] width 299 height 48
click at [632, 436] on button "Je valide" at bounding box center [613, 440] width 299 height 48
click at [631, 436] on button "Je valide" at bounding box center [613, 440] width 299 height 48
click at [628, 440] on button "Je valide" at bounding box center [613, 440] width 299 height 48
click at [627, 439] on button "Je valide" at bounding box center [613, 440] width 299 height 48
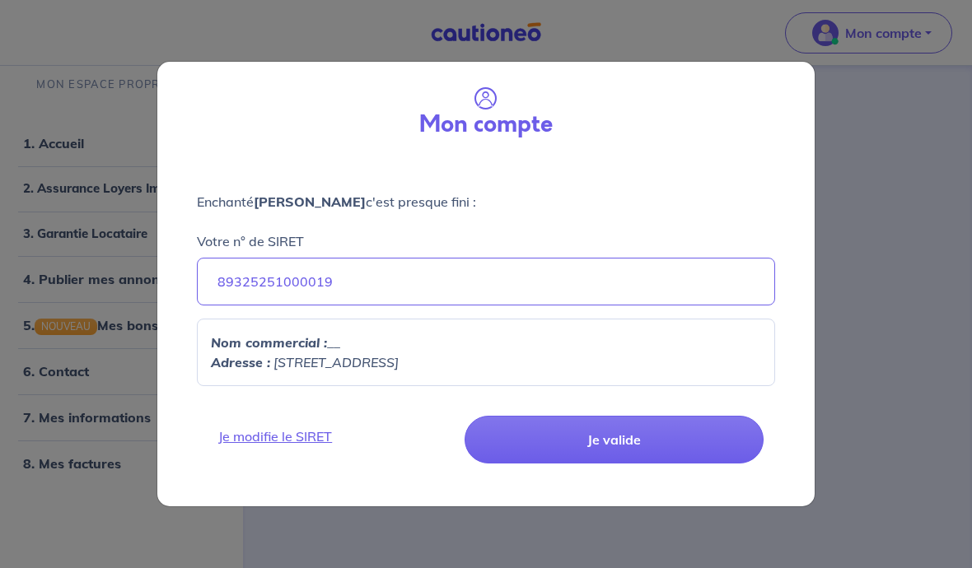
click at [627, 436] on button "Je valide" at bounding box center [613, 440] width 299 height 48
click at [626, 436] on button "Je valide" at bounding box center [613, 440] width 299 height 48
click at [861, 309] on div "Mon compte Enchanté Sophie Boisseau c'est presque fini : Votre n° de SIRET 8932…" at bounding box center [486, 284] width 972 height 568
click at [846, 314] on div "Mon compte Enchanté Sophie Boisseau c'est presque fini : Votre n° de SIRET 8932…" at bounding box center [486, 284] width 972 height 568
click at [638, 436] on button "Je valide" at bounding box center [613, 440] width 299 height 48
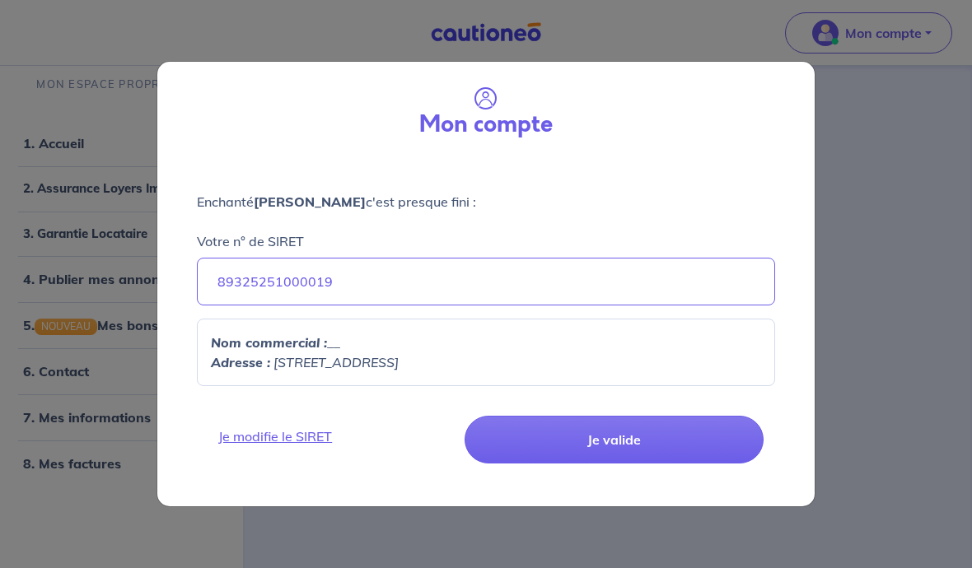
click at [643, 433] on button "Je valide" at bounding box center [613, 440] width 299 height 48
click at [648, 432] on button "Je valide" at bounding box center [613, 440] width 299 height 48
click at [647, 432] on button "Je valide" at bounding box center [613, 440] width 299 height 48
click at [651, 429] on button "Je valide" at bounding box center [613, 440] width 299 height 48
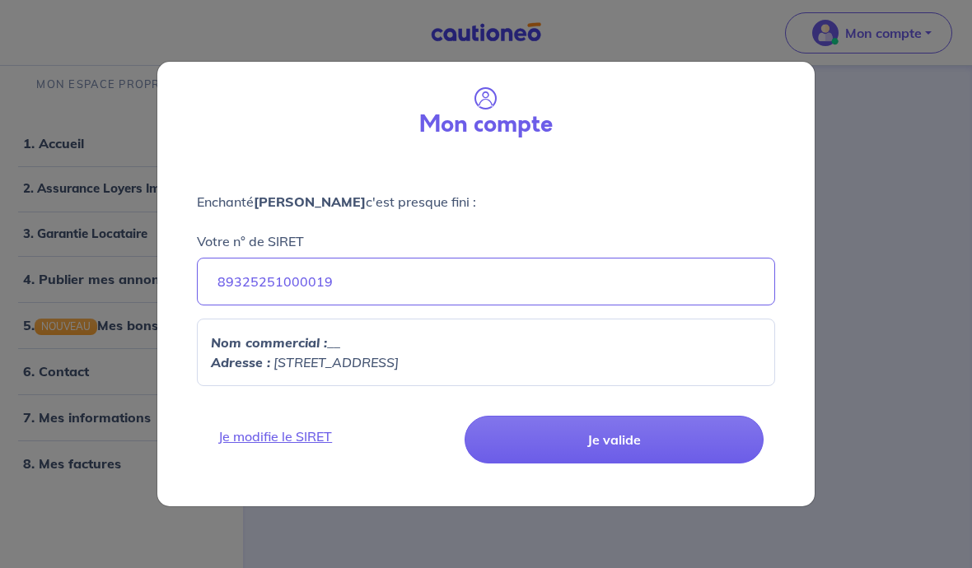
click at [653, 428] on button "Je valide" at bounding box center [613, 440] width 299 height 48
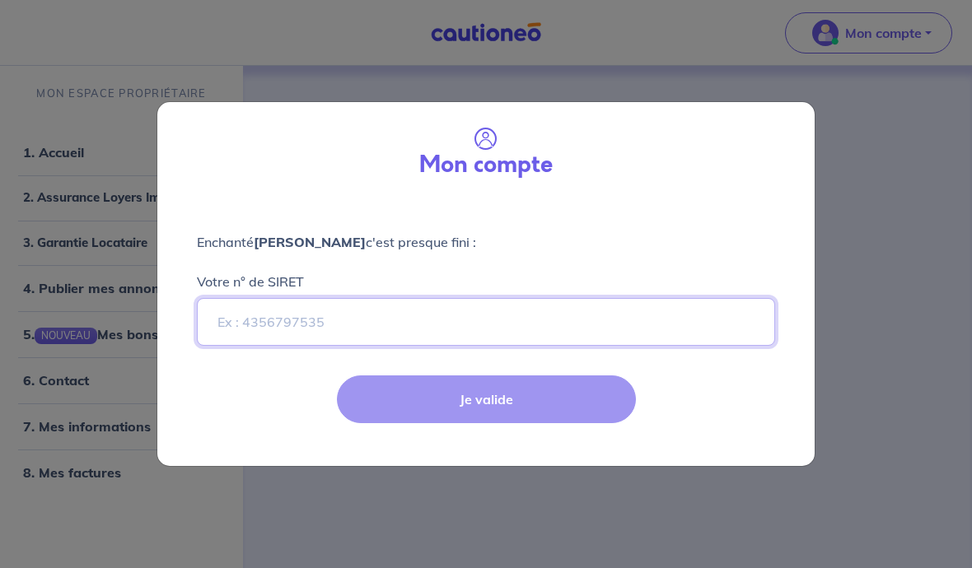
click at [411, 315] on input "Votre n° de SIRET" at bounding box center [486, 322] width 578 height 48
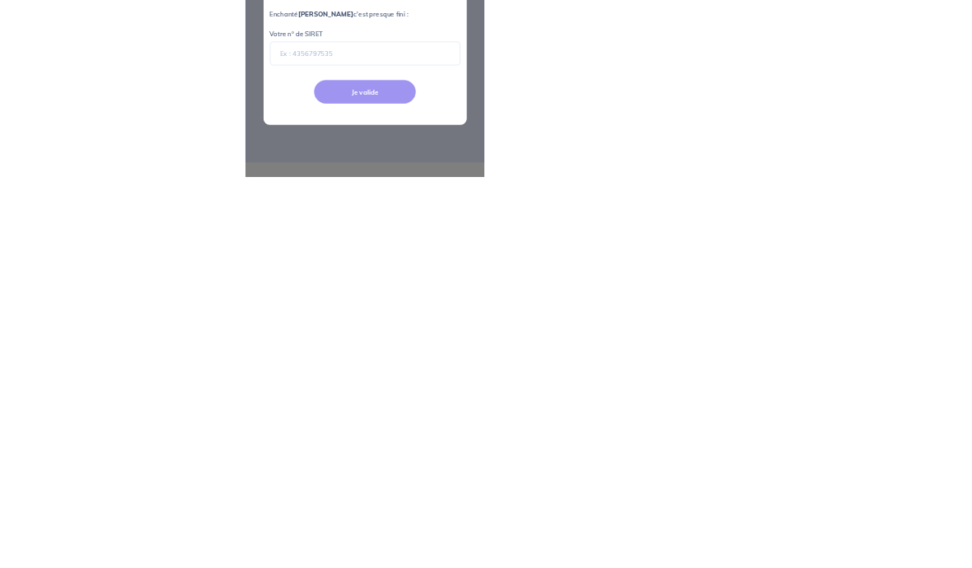
scroll to position [73, 0]
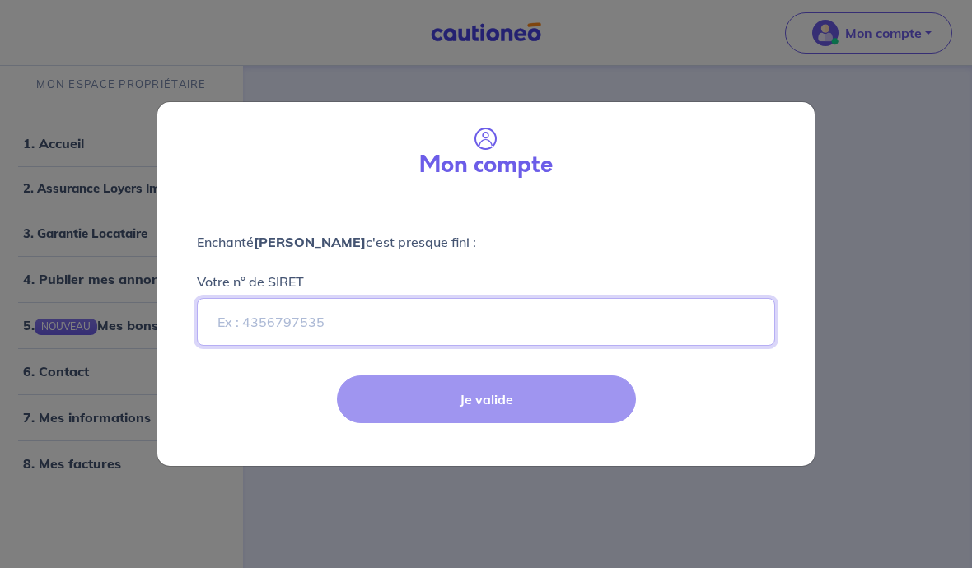
click at [444, 317] on input "Votre n° de SIRET" at bounding box center [486, 322] width 578 height 48
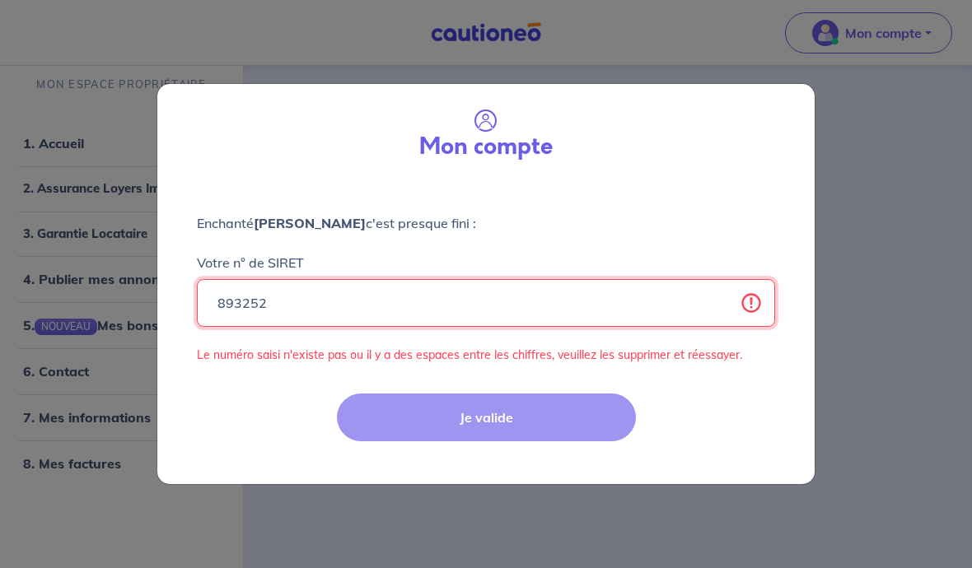
click at [429, 298] on input "893252" at bounding box center [486, 303] width 578 height 48
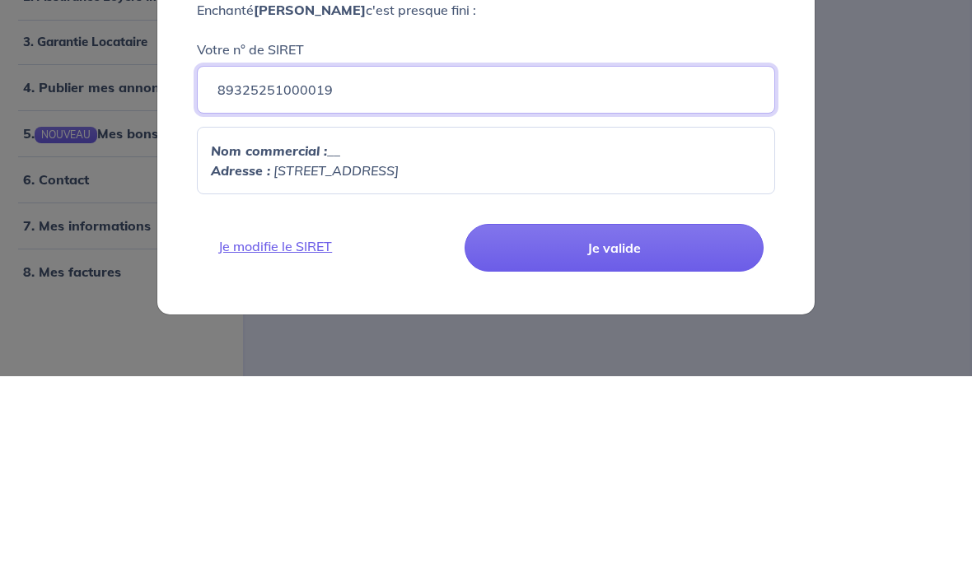
type input "89325251000019"
click at [357, 354] on em "69 RUE DES HAUTES MARCHES, 37520" at bounding box center [335, 362] width 125 height 16
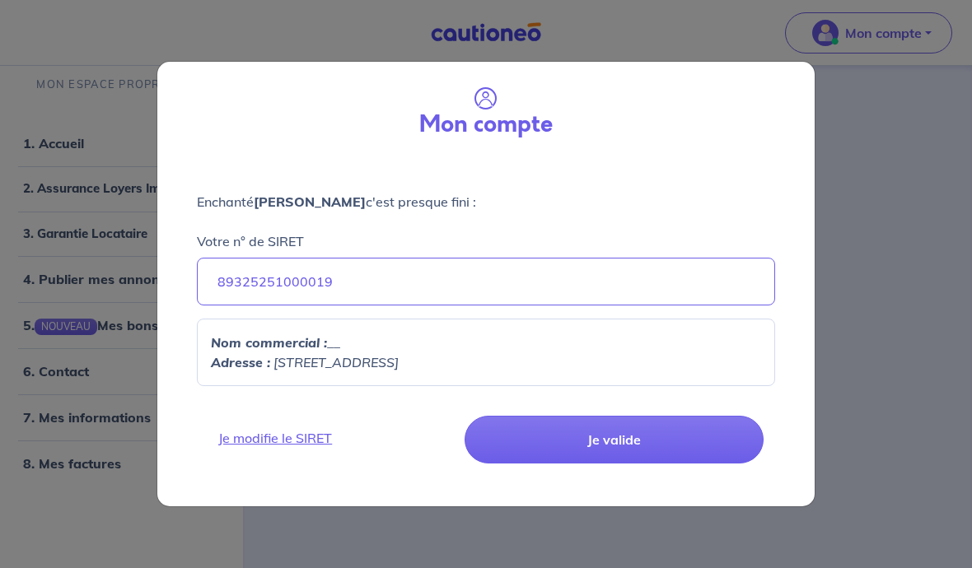
click at [399, 356] on em "69 RUE DES HAUTES MARCHES, 37520" at bounding box center [335, 362] width 125 height 16
click at [609, 438] on button "Je valide" at bounding box center [613, 440] width 299 height 48
click at [633, 437] on button "Je valide" at bounding box center [613, 440] width 299 height 48
click at [630, 442] on button "Je valide" at bounding box center [613, 440] width 299 height 48
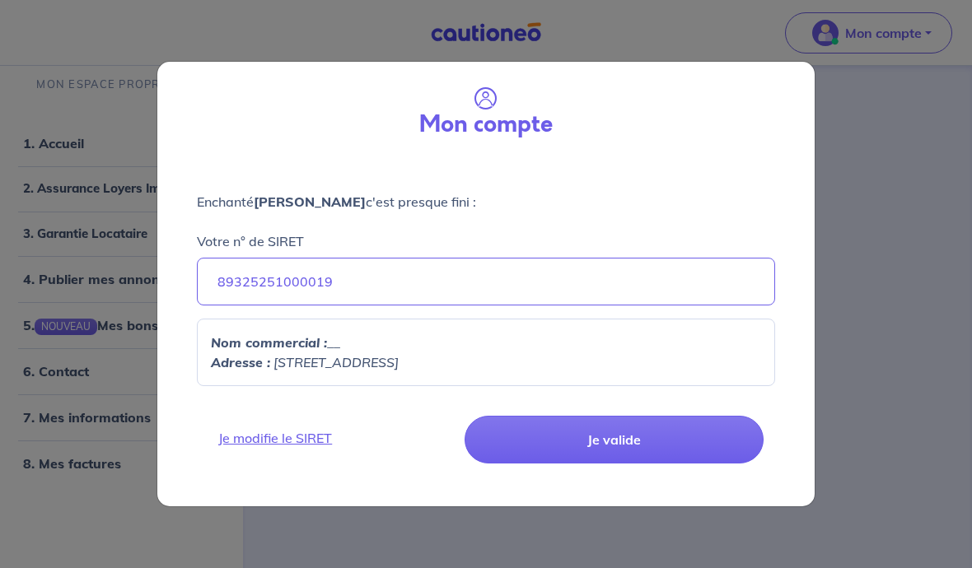
click at [629, 443] on button "Je valide" at bounding box center [613, 440] width 299 height 48
click at [629, 442] on button "Je valide" at bounding box center [613, 440] width 299 height 48
click at [628, 447] on button "Je valide" at bounding box center [613, 440] width 299 height 48
click at [627, 446] on button "Je valide" at bounding box center [613, 440] width 299 height 48
click at [620, 450] on button "Je valide" at bounding box center [613, 440] width 299 height 48
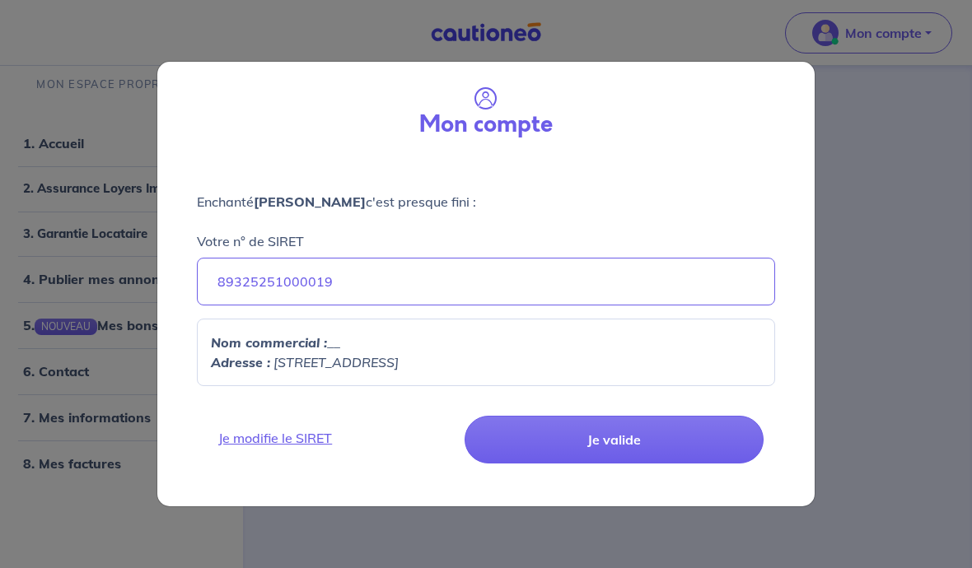
click at [619, 450] on button "Je valide" at bounding box center [613, 440] width 299 height 48
click at [616, 421] on button "Je valide" at bounding box center [613, 440] width 299 height 48
click at [615, 420] on button "Je valide" at bounding box center [613, 440] width 299 height 48
click at [616, 440] on button "Je valide" at bounding box center [613, 440] width 299 height 48
click at [616, 439] on button "Je valide" at bounding box center [613, 440] width 299 height 48
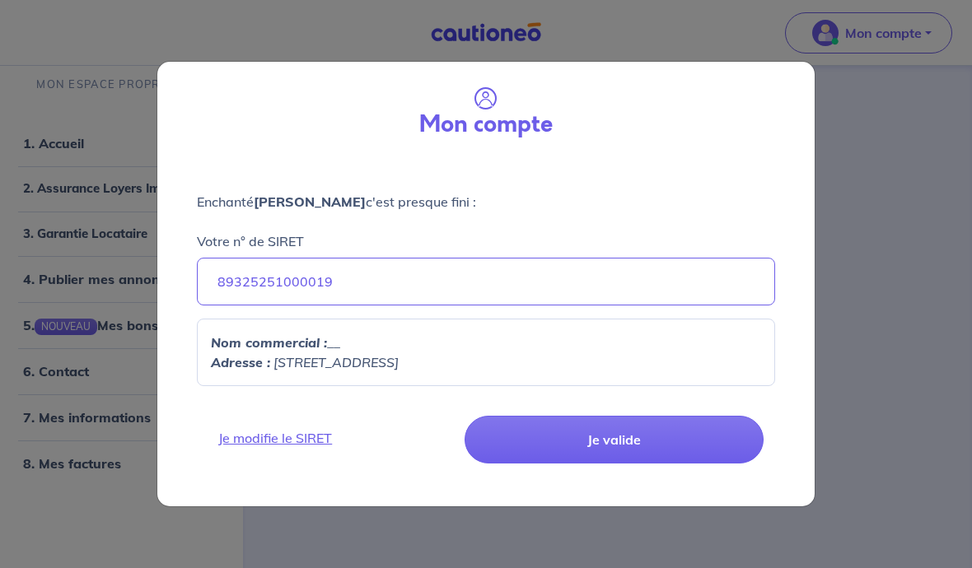
click at [615, 444] on button "Je valide" at bounding box center [613, 440] width 299 height 48
click at [619, 436] on button "Je valide" at bounding box center [613, 440] width 299 height 48
click at [618, 435] on button "Je valide" at bounding box center [613, 440] width 299 height 48
click at [490, 114] on h3 "Mon compte" at bounding box center [485, 124] width 133 height 27
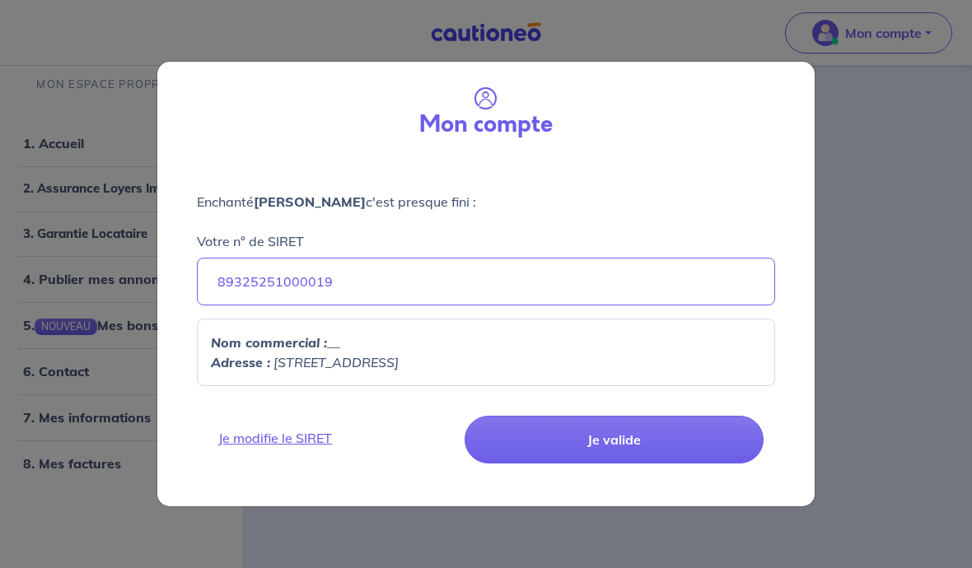
click at [294, 446] on link "Je modifie le SIRET" at bounding box center [333, 438] width 250 height 20
click at [582, 445] on button "Je valide" at bounding box center [613, 440] width 299 height 48
click at [585, 445] on button "Je valide" at bounding box center [613, 440] width 299 height 48
click at [585, 443] on button "Je valide" at bounding box center [613, 440] width 299 height 48
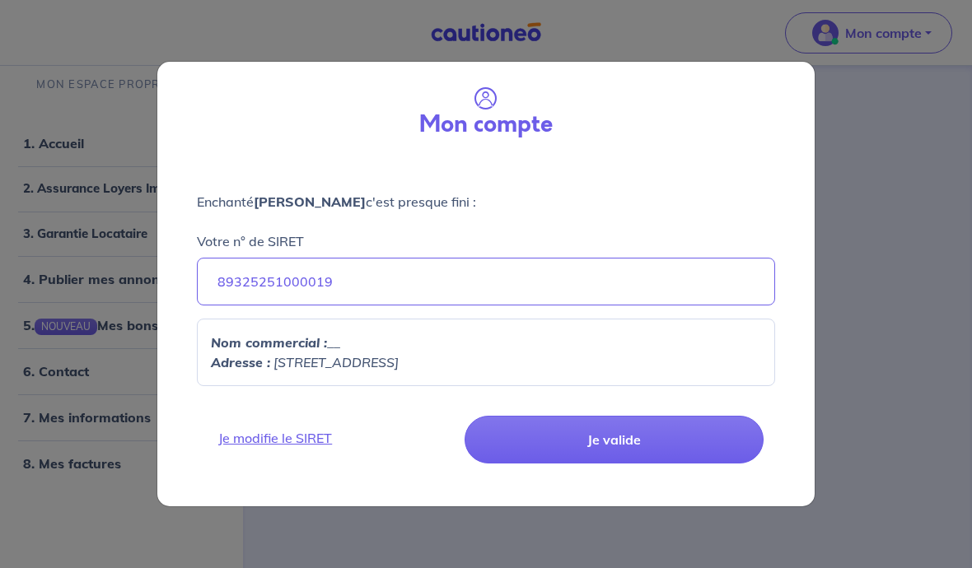
click at [585, 443] on button "Je valide" at bounding box center [613, 440] width 299 height 48
click at [582, 450] on button "Je valide" at bounding box center [613, 440] width 299 height 48
click at [581, 449] on button "Je valide" at bounding box center [613, 440] width 299 height 48
click at [579, 450] on button "Je valide" at bounding box center [613, 440] width 299 height 48
click at [92, 487] on div "Mon compte Enchanté Sophie Boisseau c'est presque fini : Votre n° de SIRET 8932…" at bounding box center [486, 284] width 972 height 568
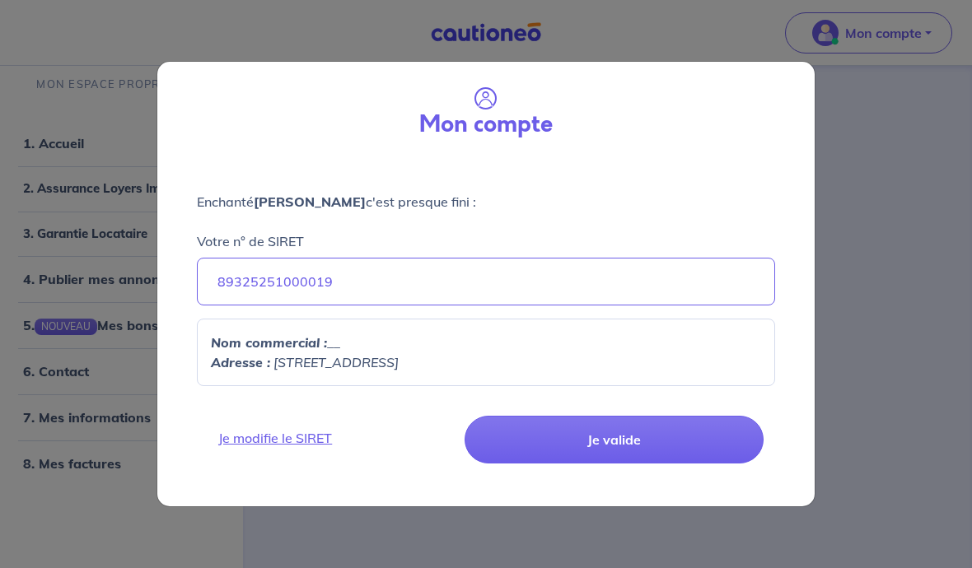
click at [89, 488] on div "Mon compte Enchanté Sophie Boisseau c'est presque fini : Votre n° de SIRET 8932…" at bounding box center [486, 284] width 972 height 568
click at [87, 494] on div "Mon compte Enchanté Sophie Boisseau c'est presque fini : Votre n° de SIRET 8932…" at bounding box center [486, 284] width 972 height 568
click at [600, 440] on button "Je valide" at bounding box center [613, 440] width 299 height 48
click at [622, 437] on button "Je valide" at bounding box center [613, 440] width 299 height 48
click at [622, 436] on button "Je valide" at bounding box center [613, 440] width 299 height 48
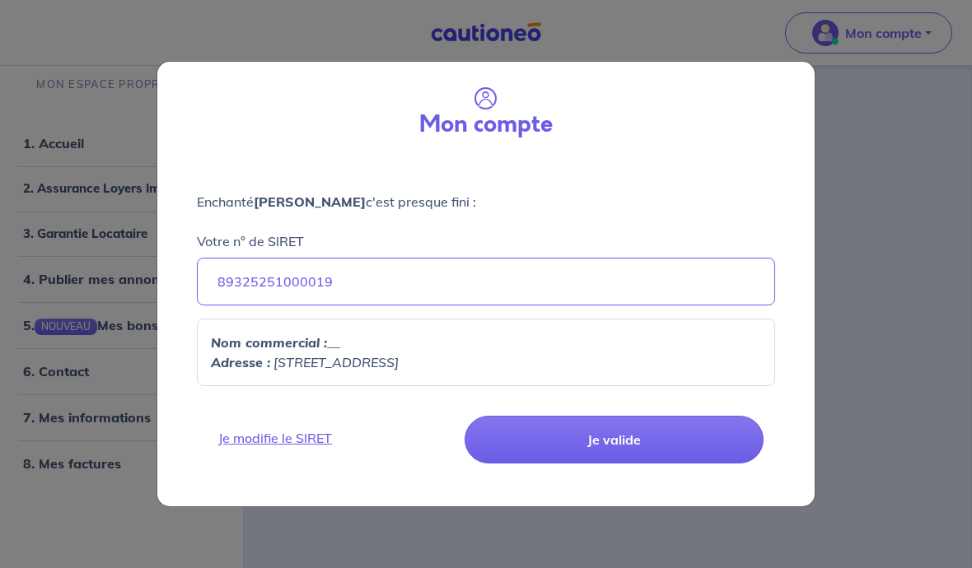
click at [615, 442] on button "Je valide" at bounding box center [613, 440] width 299 height 48
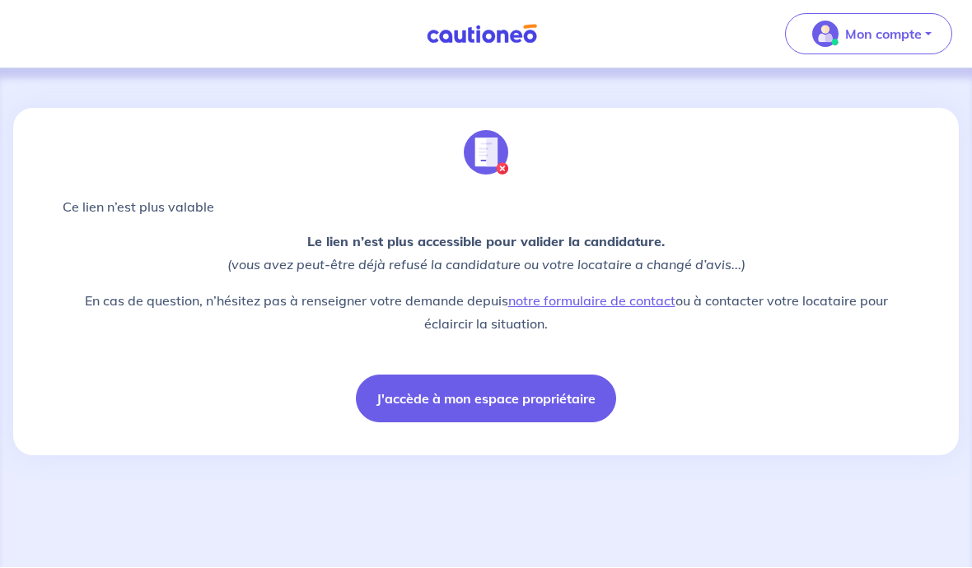
click at [490, 405] on button "J'accède à mon espace propriétaire" at bounding box center [486, 399] width 260 height 48
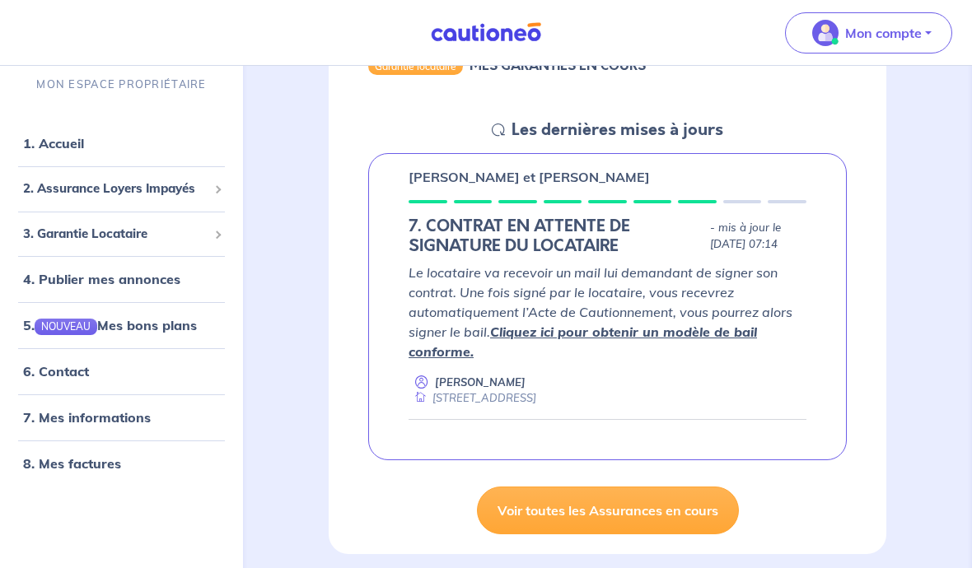
scroll to position [202, 0]
click at [705, 337] on link "Cliquez ici pour obtenir un modèle de bail conforme." at bounding box center [582, 342] width 348 height 36
